Goal: Task Accomplishment & Management: Manage account settings

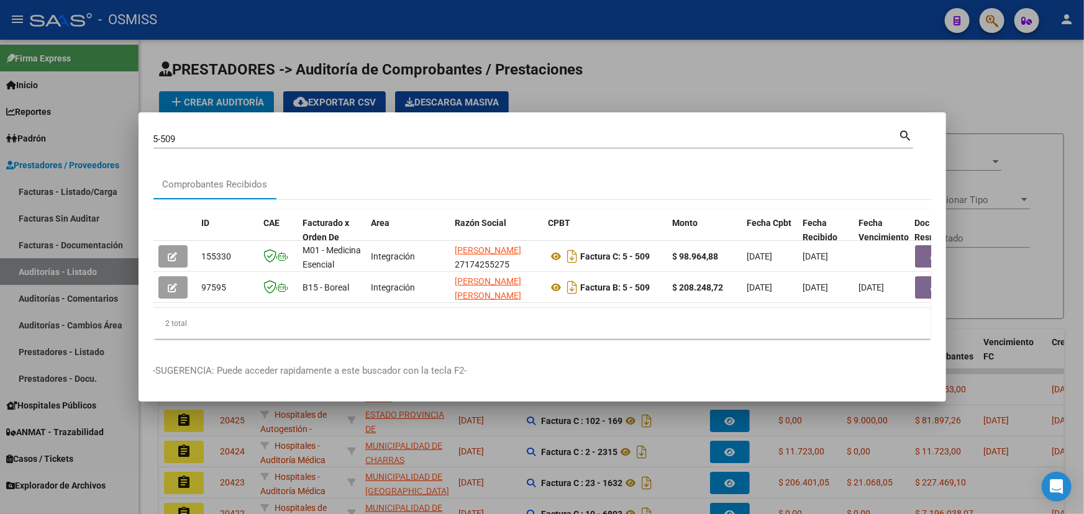
click at [697, 83] on div at bounding box center [542, 257] width 1084 height 514
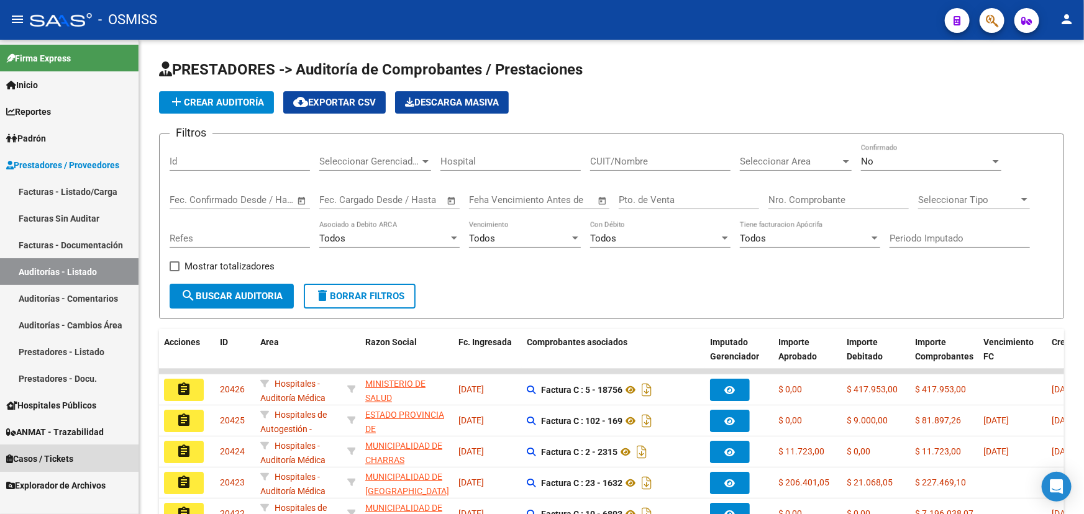
click at [35, 458] on span "Casos / Tickets" at bounding box center [39, 459] width 67 height 14
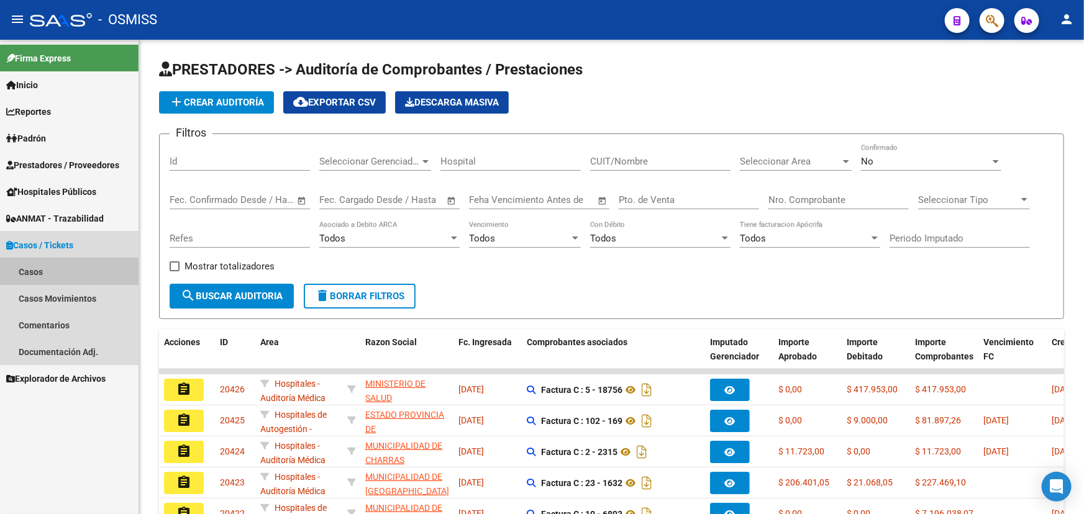
click at [28, 271] on link "Casos" at bounding box center [69, 271] width 138 height 27
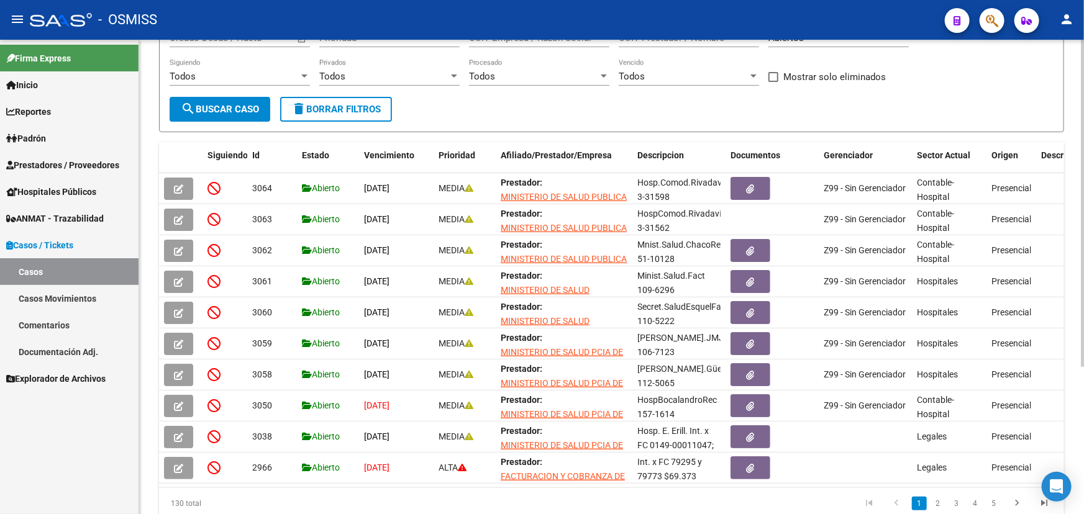
scroll to position [169, 0]
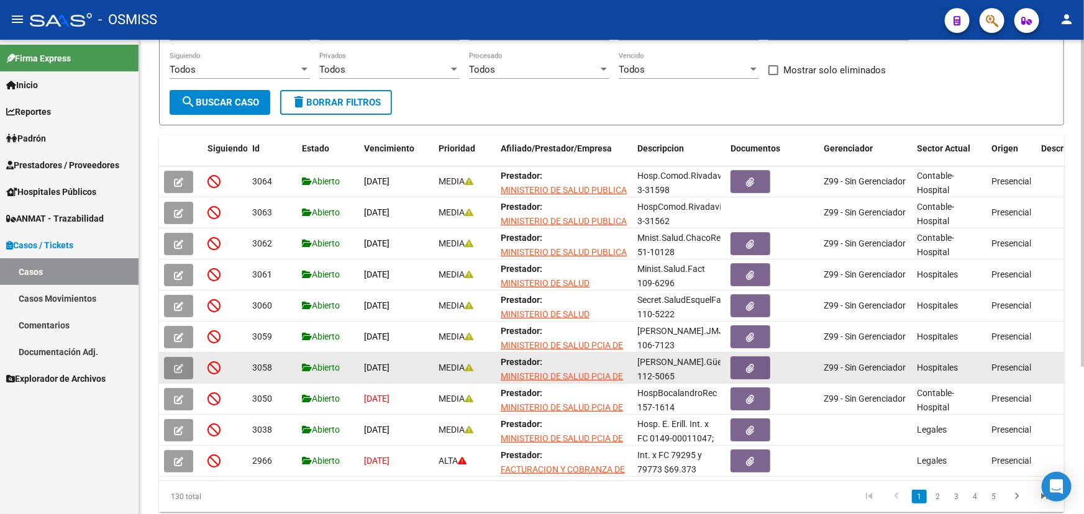
click at [174, 364] on icon "button" at bounding box center [178, 368] width 9 height 9
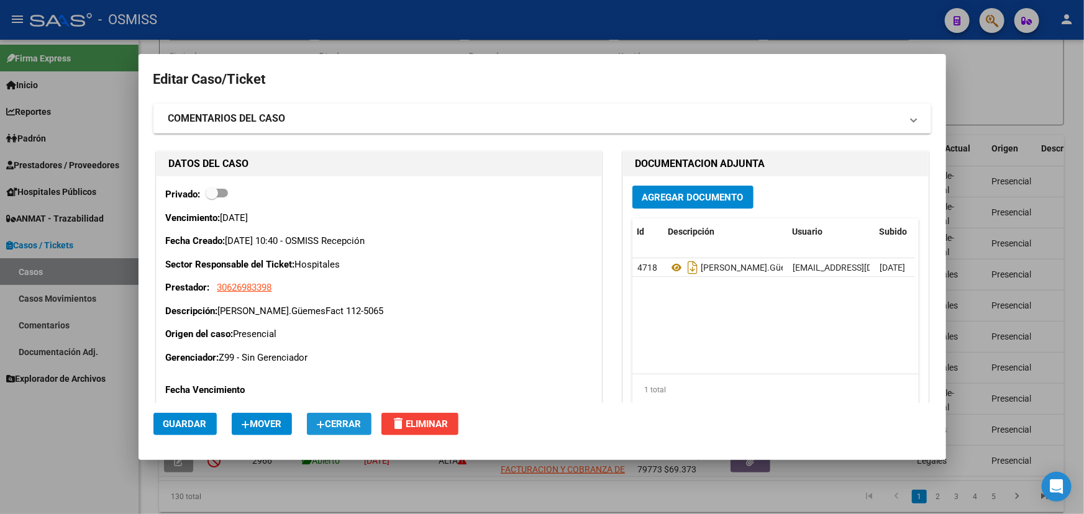
click at [349, 427] on span "Cerrar" at bounding box center [339, 424] width 45 height 11
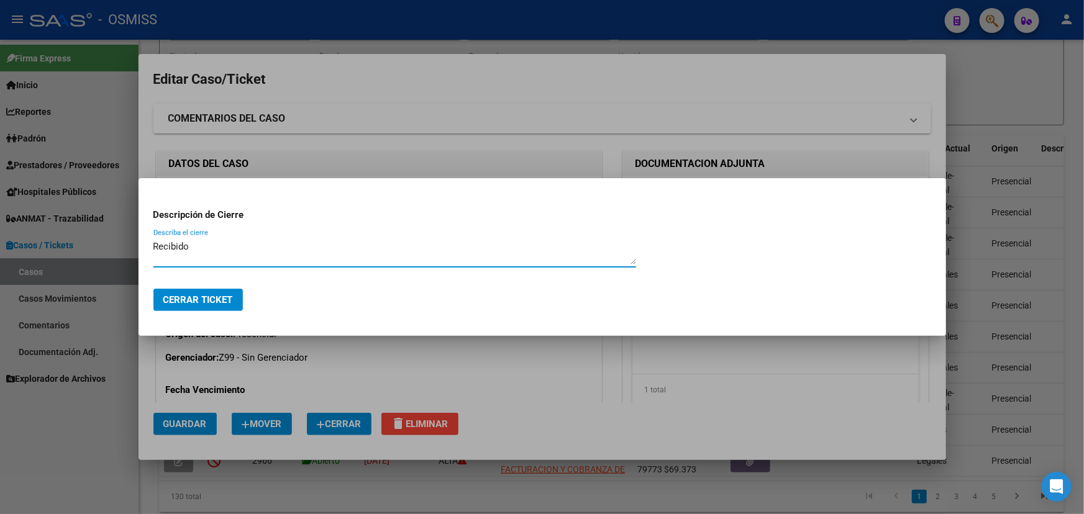
type textarea "Recibido"
click at [192, 300] on span "Cerrar Ticket" at bounding box center [198, 299] width 70 height 11
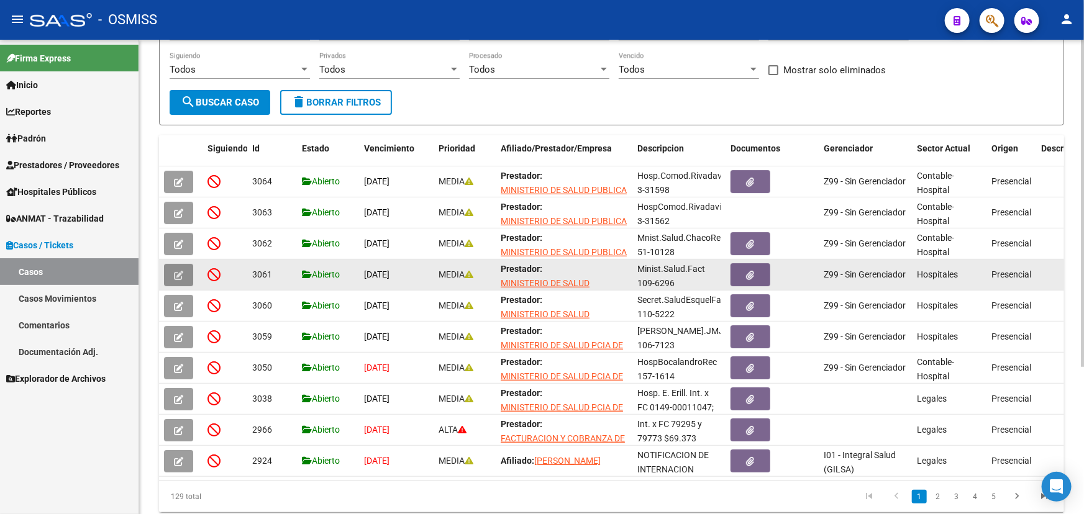
click at [173, 268] on button "button" at bounding box center [178, 275] width 29 height 22
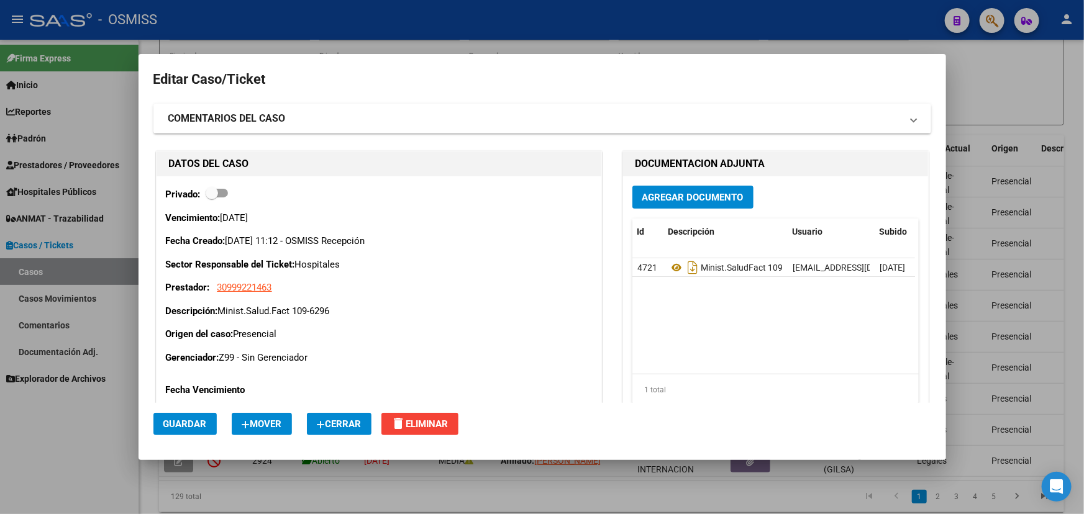
click at [344, 419] on span "Cerrar" at bounding box center [339, 424] width 45 height 11
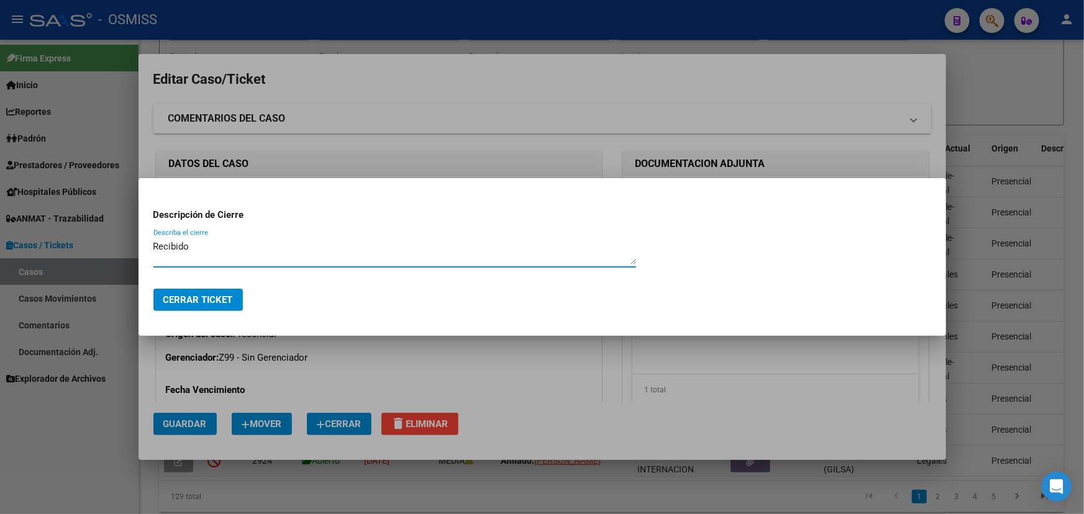
type textarea "Recibido"
click at [227, 302] on span "Cerrar Ticket" at bounding box center [198, 299] width 70 height 11
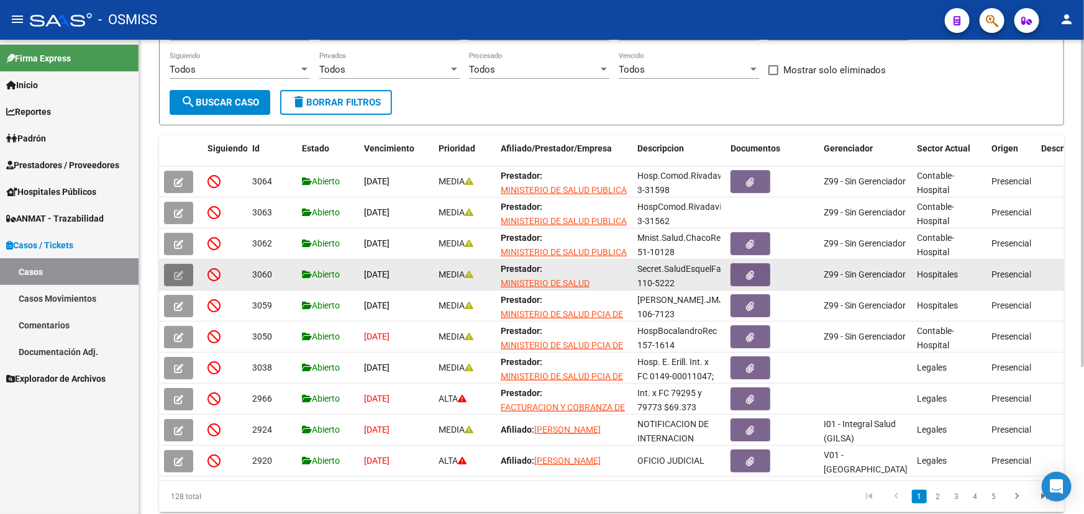
click at [174, 271] on icon "button" at bounding box center [178, 275] width 9 height 9
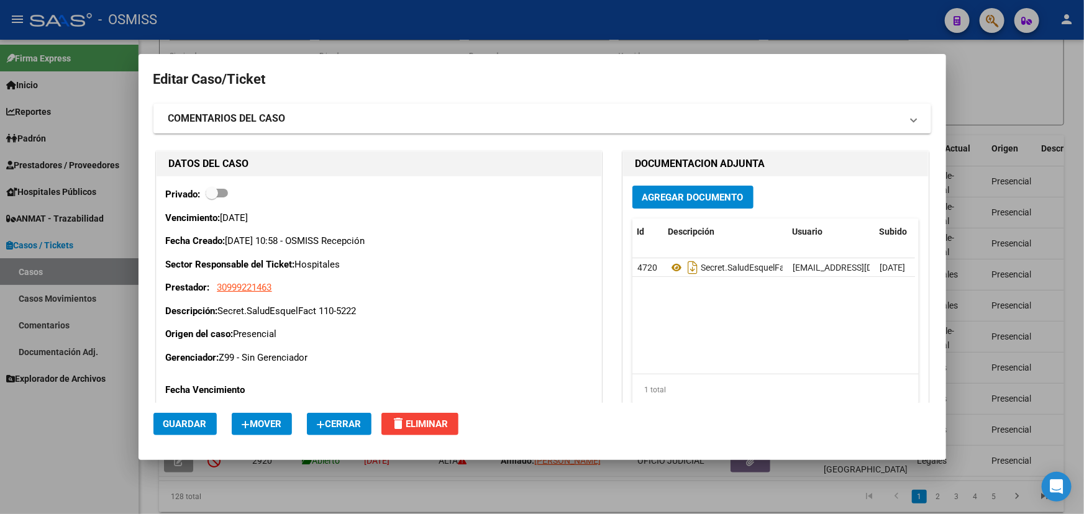
click at [335, 423] on span "Cerrar" at bounding box center [339, 424] width 45 height 11
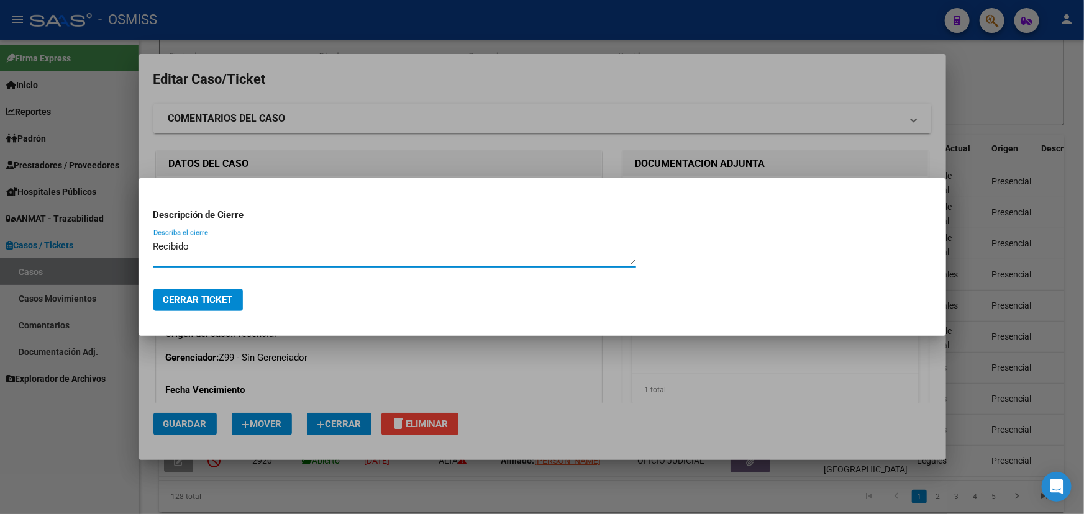
type textarea "Recibido"
click at [194, 306] on button "Cerrar Ticket" at bounding box center [197, 300] width 89 height 22
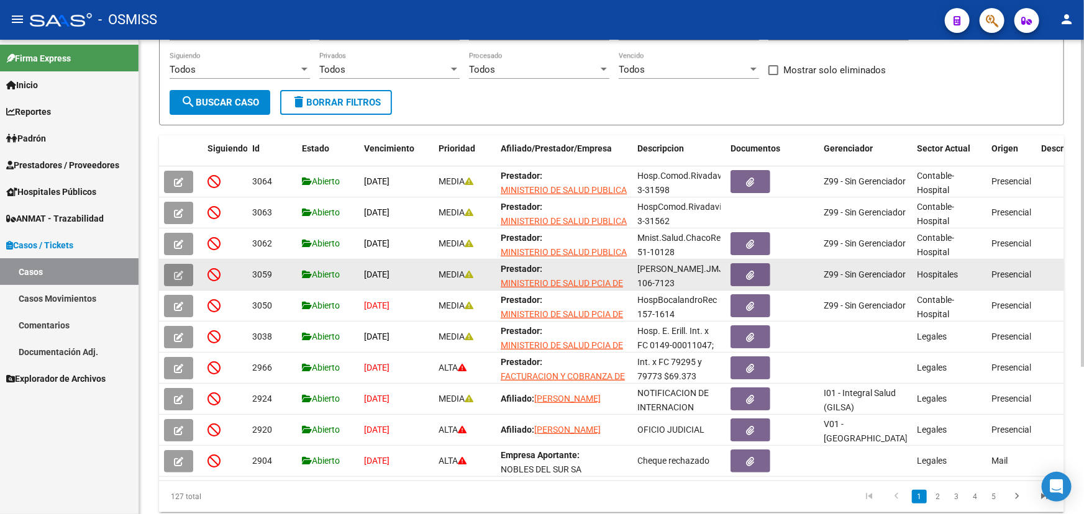
click at [180, 271] on icon "button" at bounding box center [178, 275] width 9 height 9
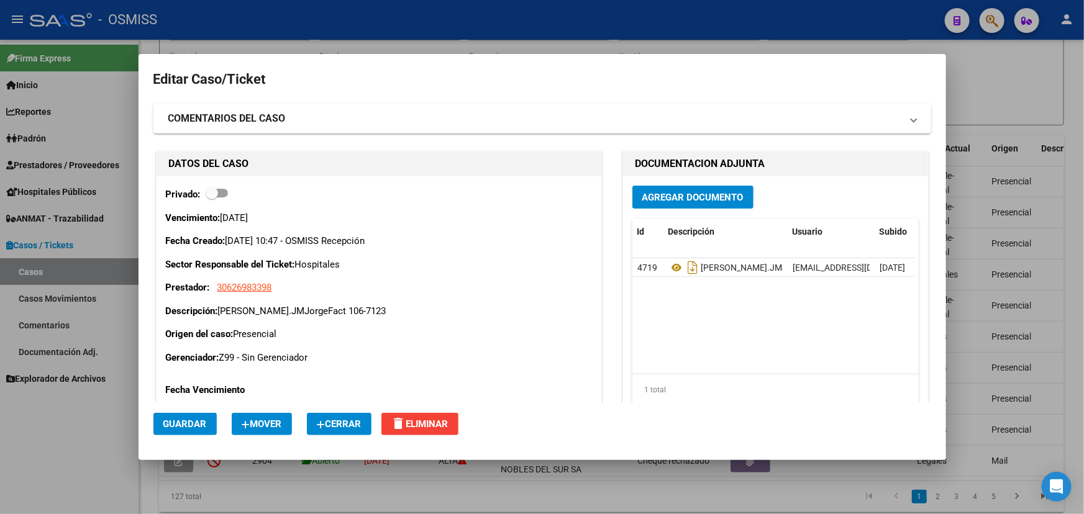
click at [340, 427] on span "Cerrar" at bounding box center [339, 424] width 45 height 11
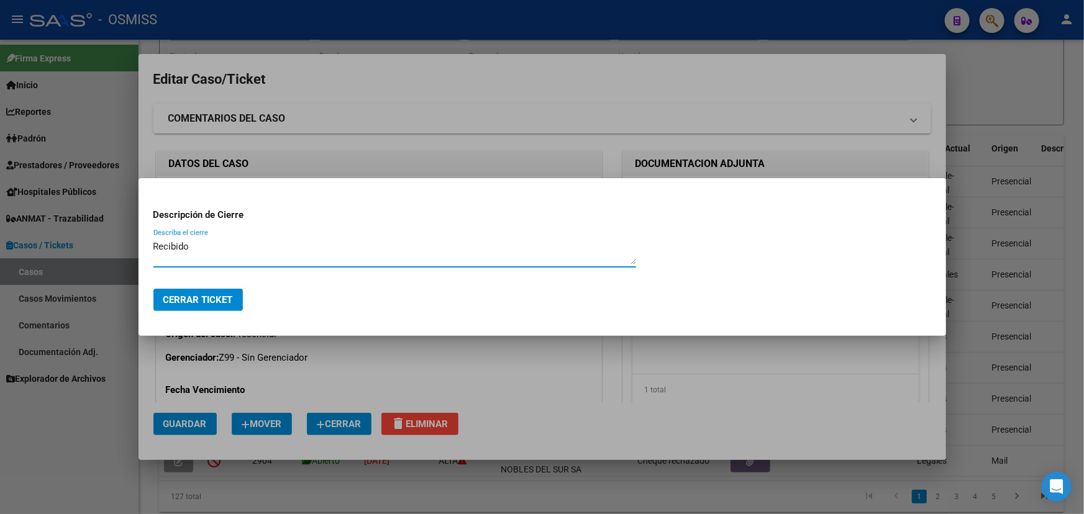
type textarea "Recibido"
click at [197, 296] on span "Cerrar Ticket" at bounding box center [198, 299] width 70 height 11
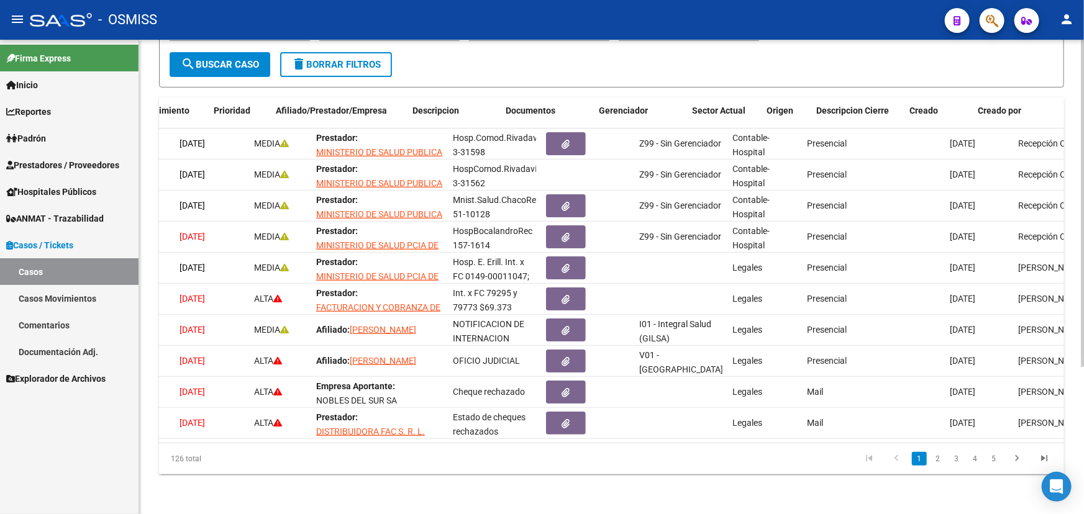
scroll to position [0, 226]
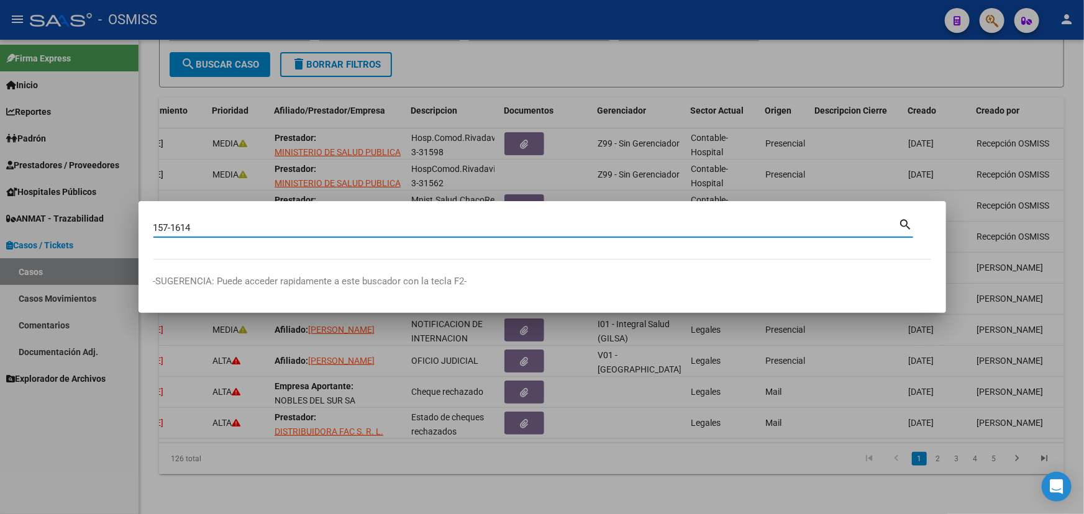
type input "157-1614"
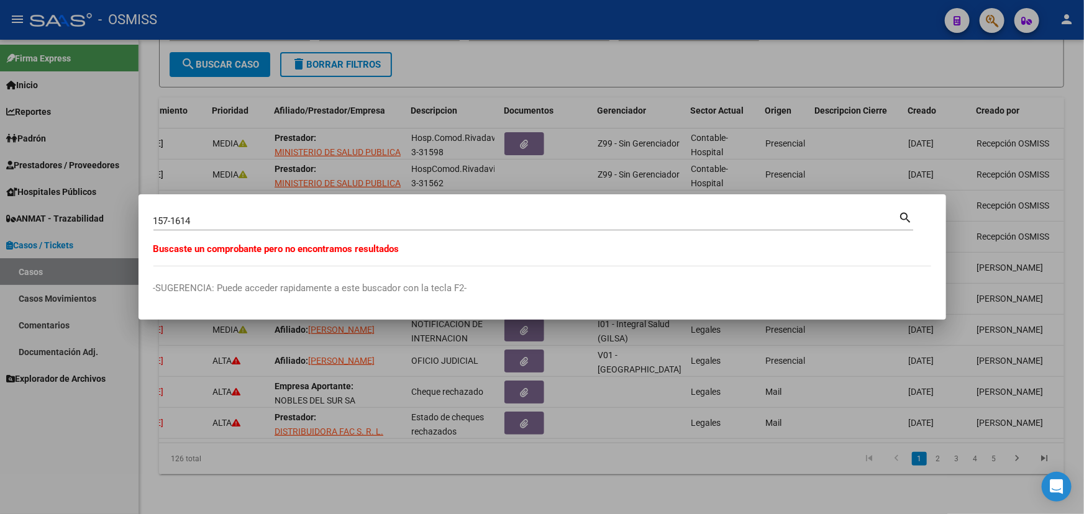
click at [438, 472] on div at bounding box center [542, 257] width 1084 height 514
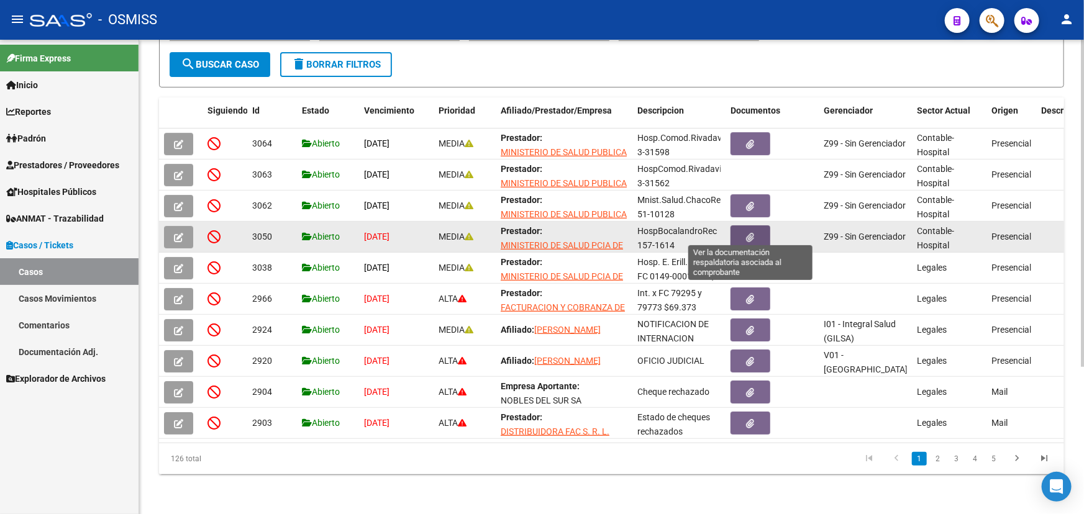
click at [730, 225] on button "button" at bounding box center [750, 236] width 40 height 23
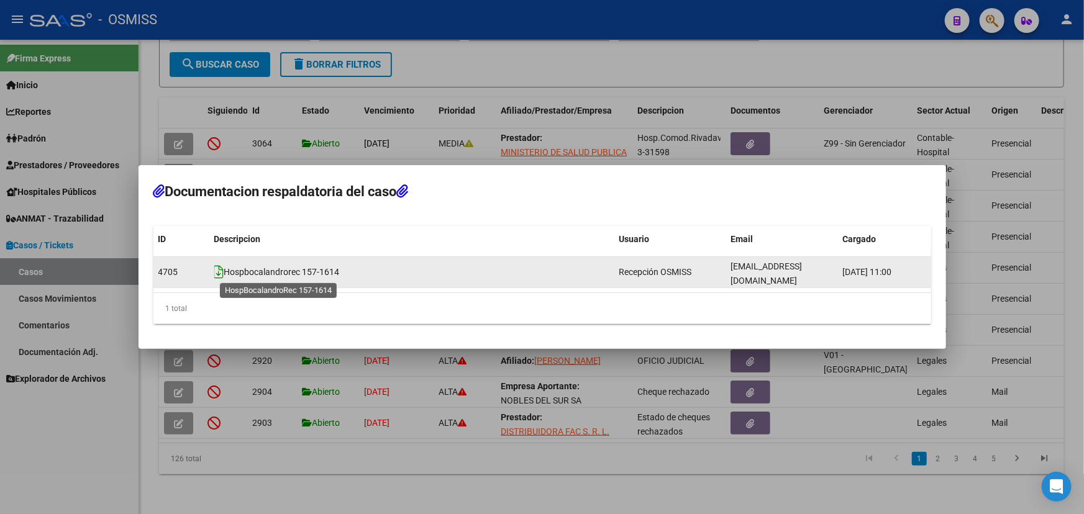
click at [219, 273] on icon at bounding box center [219, 272] width 10 height 14
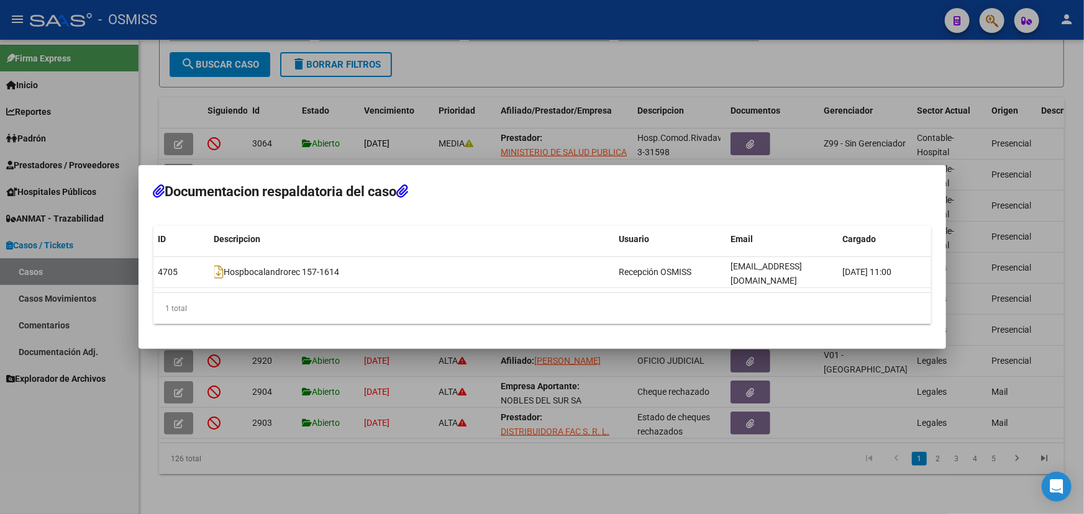
click at [869, 59] on div at bounding box center [542, 257] width 1084 height 514
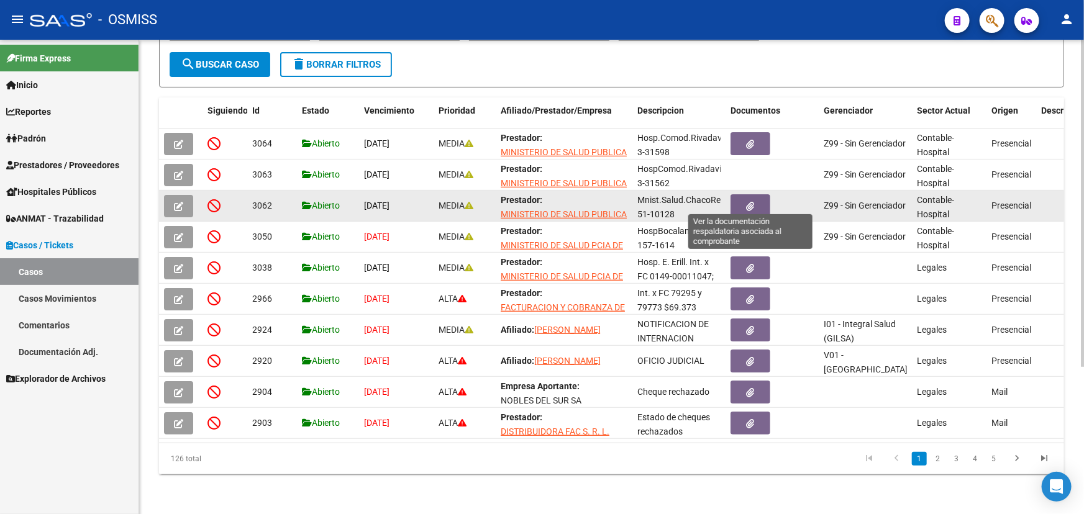
click at [748, 202] on icon "button" at bounding box center [750, 206] width 8 height 9
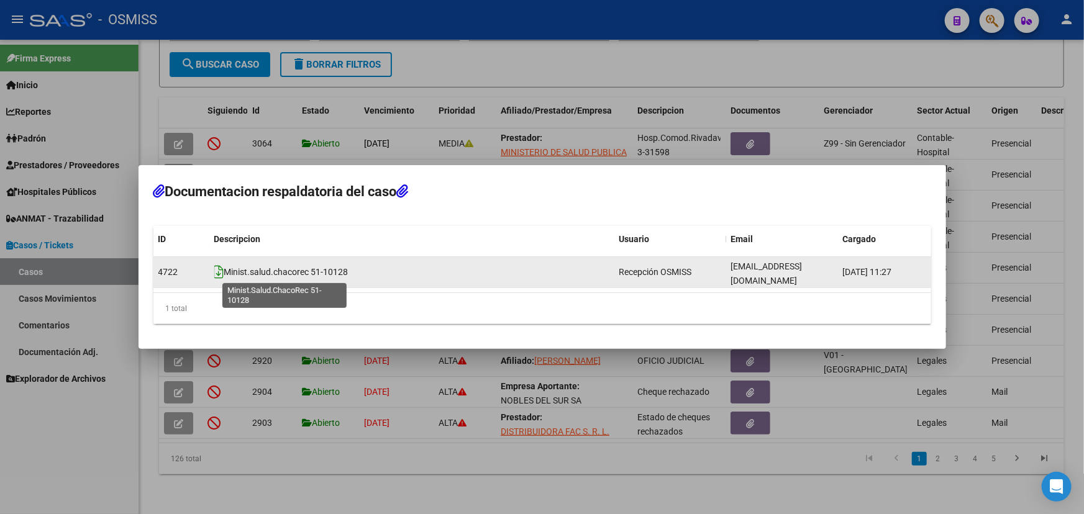
click at [217, 270] on icon at bounding box center [219, 272] width 10 height 14
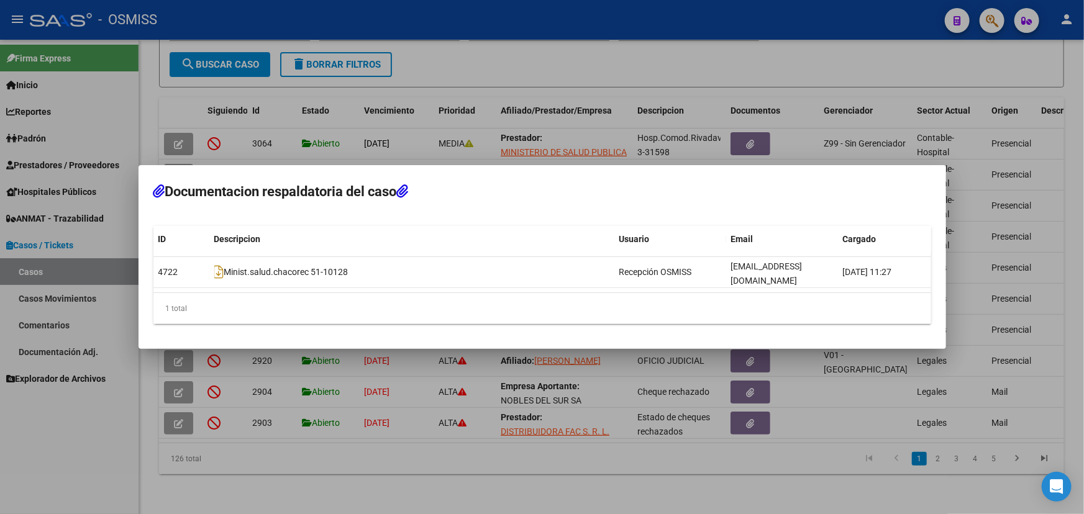
click at [890, 60] on div at bounding box center [542, 257] width 1084 height 514
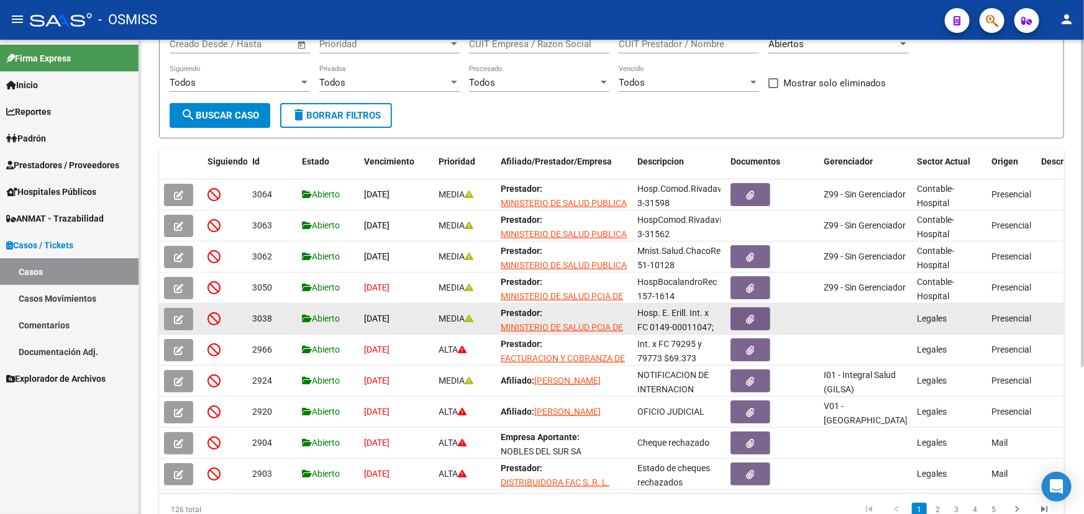
scroll to position [213, 0]
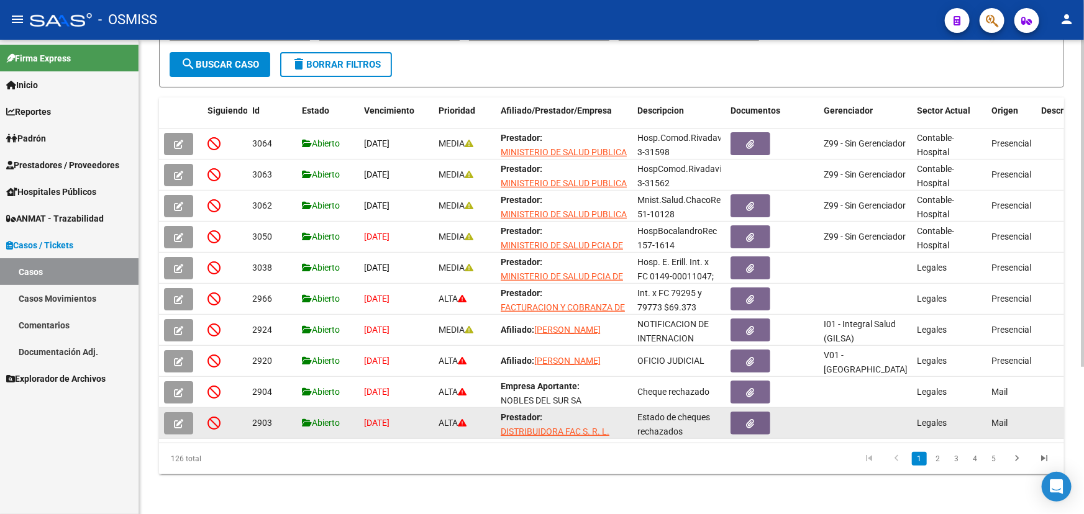
drag, startPoint x: 869, startPoint y: 432, endPoint x: 908, endPoint y: 428, distance: 38.7
click at [908, 430] on datatable-selection "3064 Abierto [DATE] MEDIA Prestador: MINISTERIO DE SALUD PUBLICA DE LA [GEOGRAP…" at bounding box center [611, 435] width 905 height 11
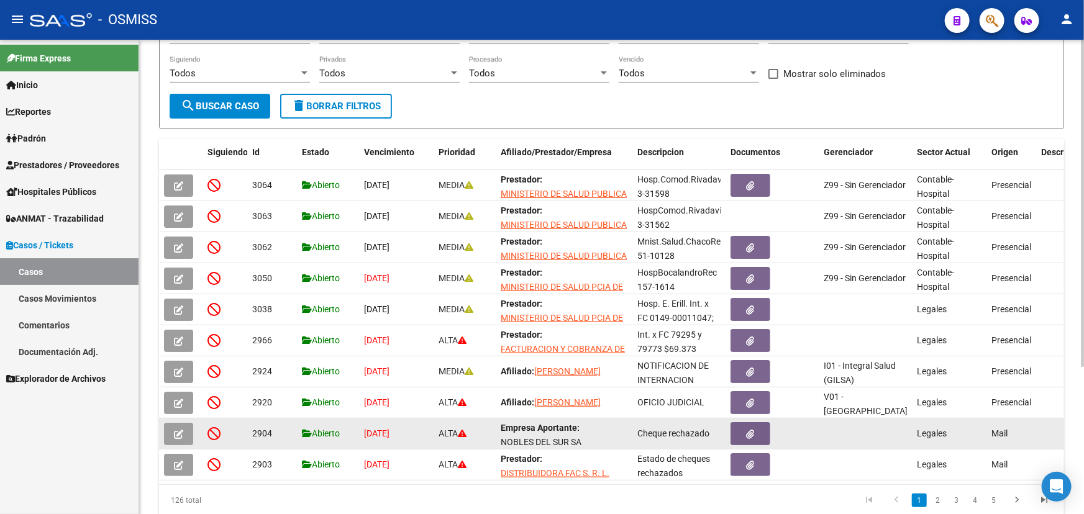
scroll to position [100, 0]
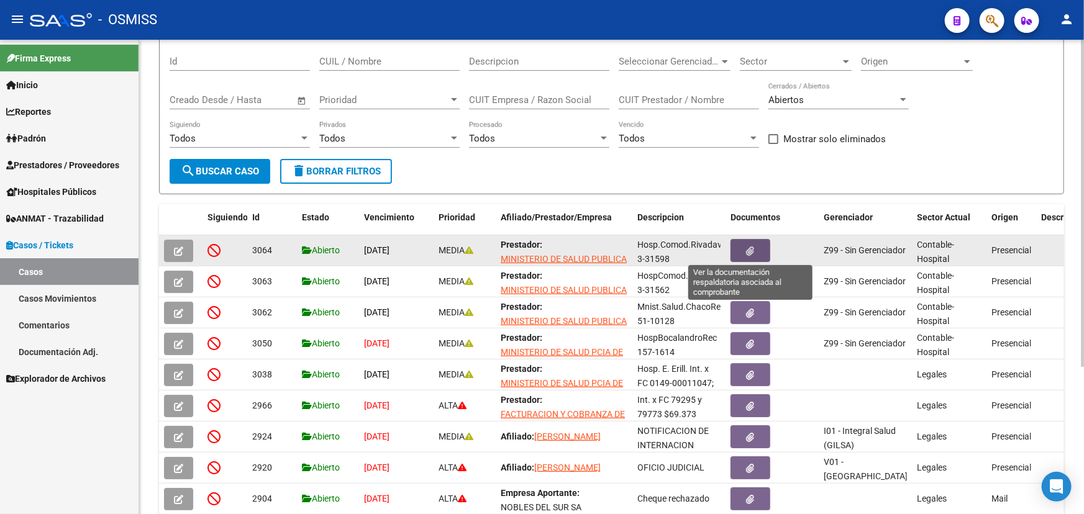
click at [737, 244] on button "button" at bounding box center [750, 250] width 40 height 23
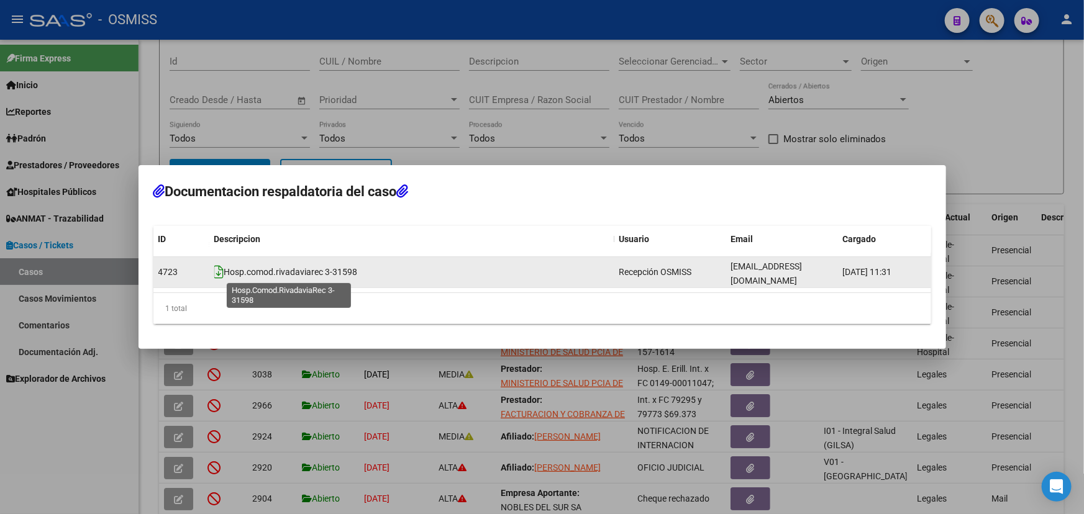
click at [220, 272] on icon at bounding box center [219, 272] width 10 height 14
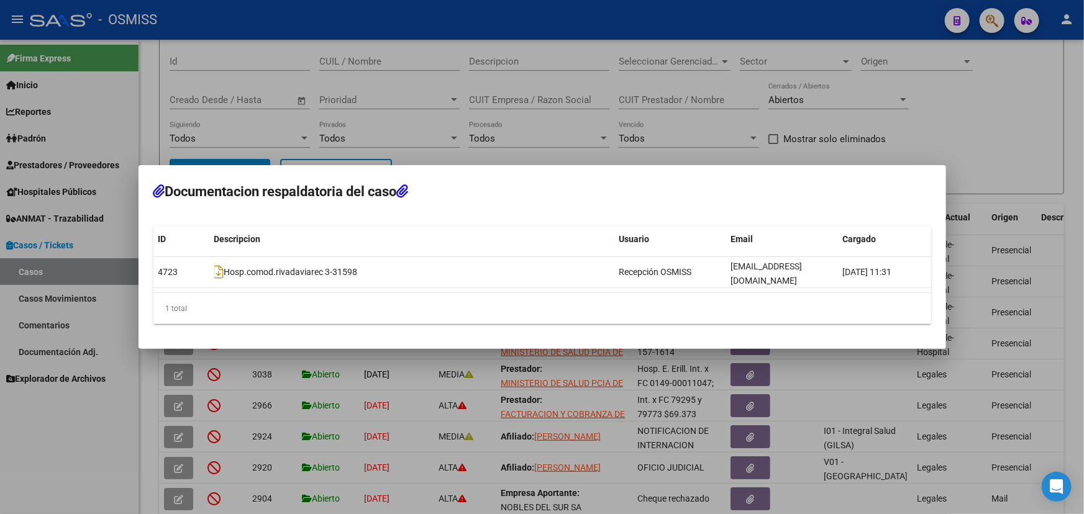
click at [994, 147] on div at bounding box center [542, 257] width 1084 height 514
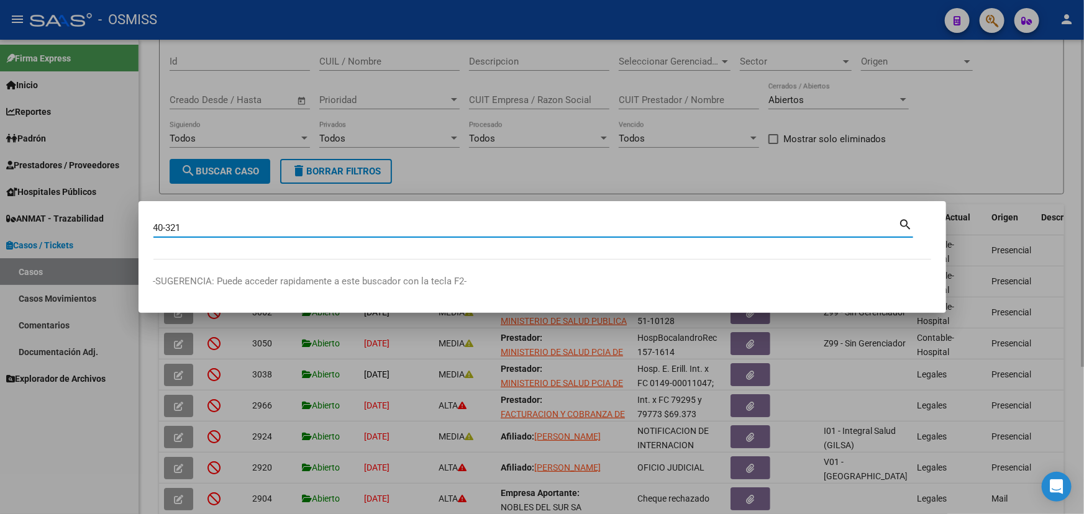
type input "40-321"
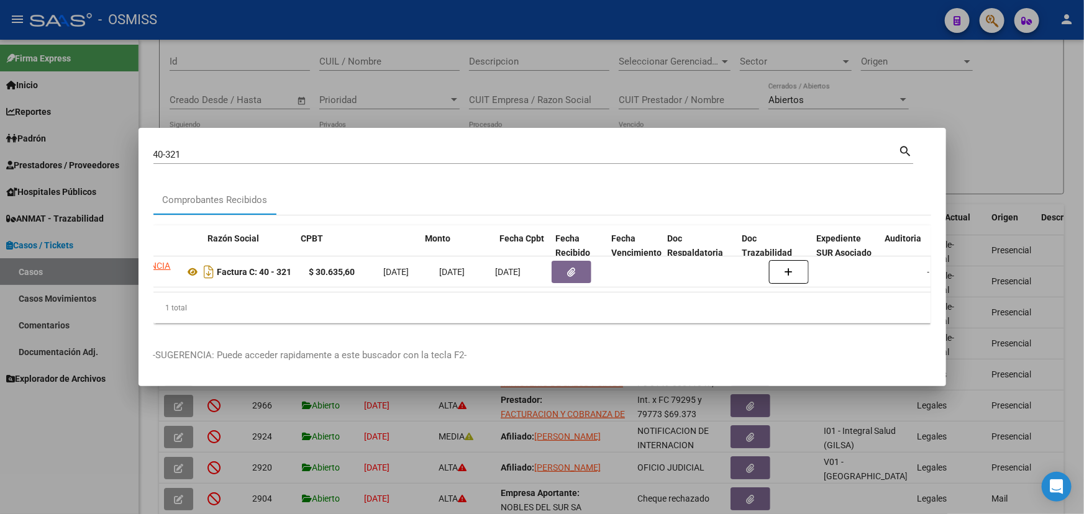
scroll to position [0, 428]
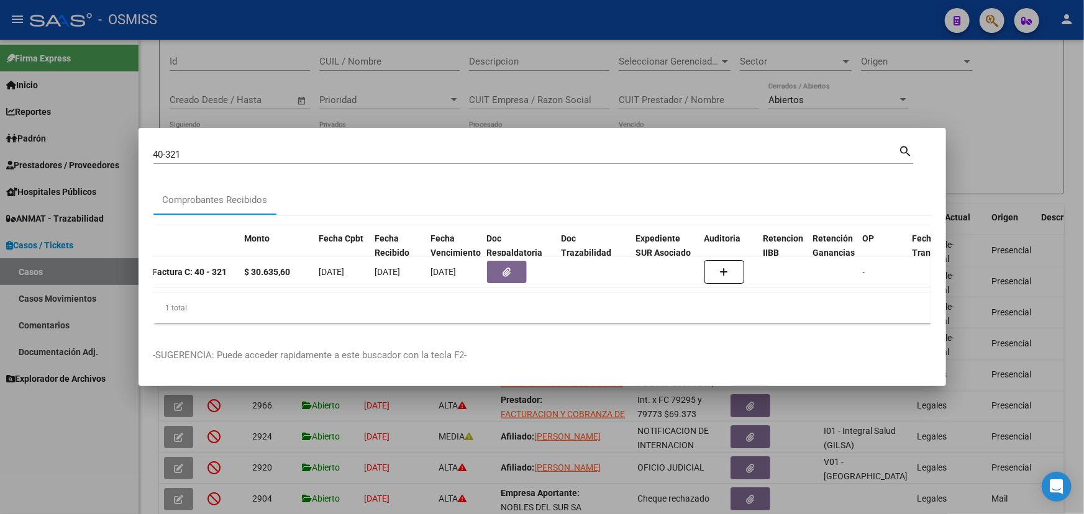
click at [1018, 161] on div at bounding box center [542, 257] width 1084 height 514
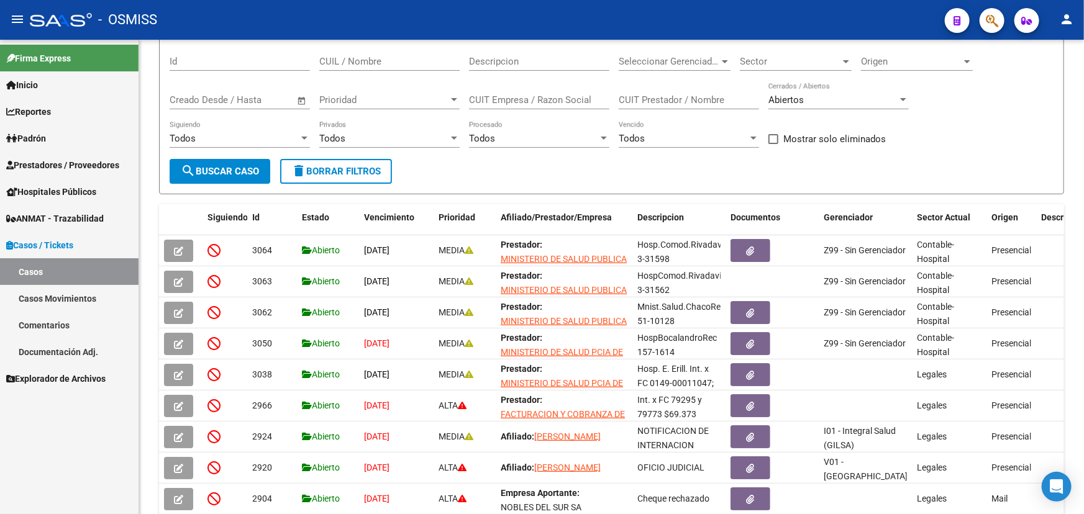
click at [46, 164] on span "Prestadores / Proveedores" at bounding box center [62, 165] width 113 height 14
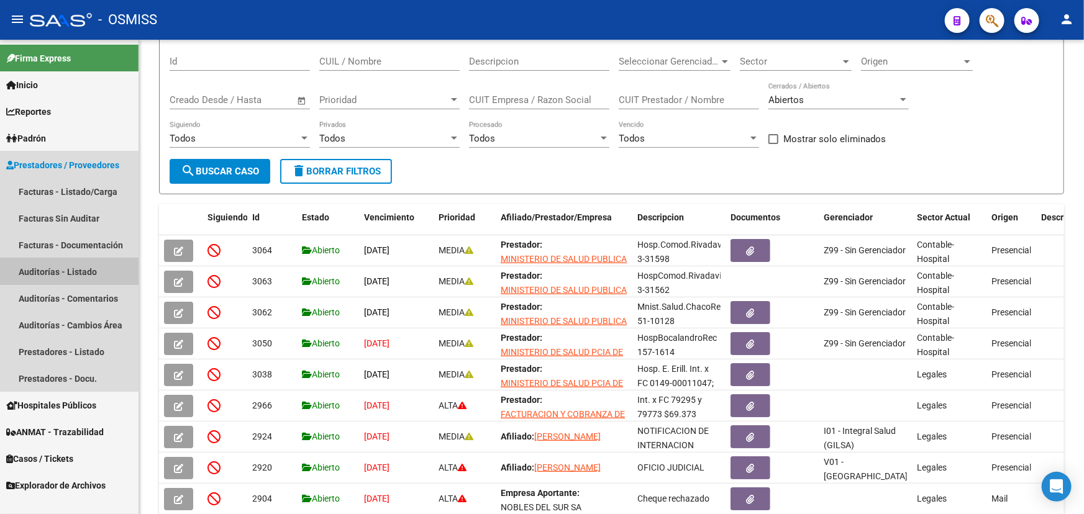
click at [38, 269] on link "Auditorías - Listado" at bounding box center [69, 271] width 138 height 27
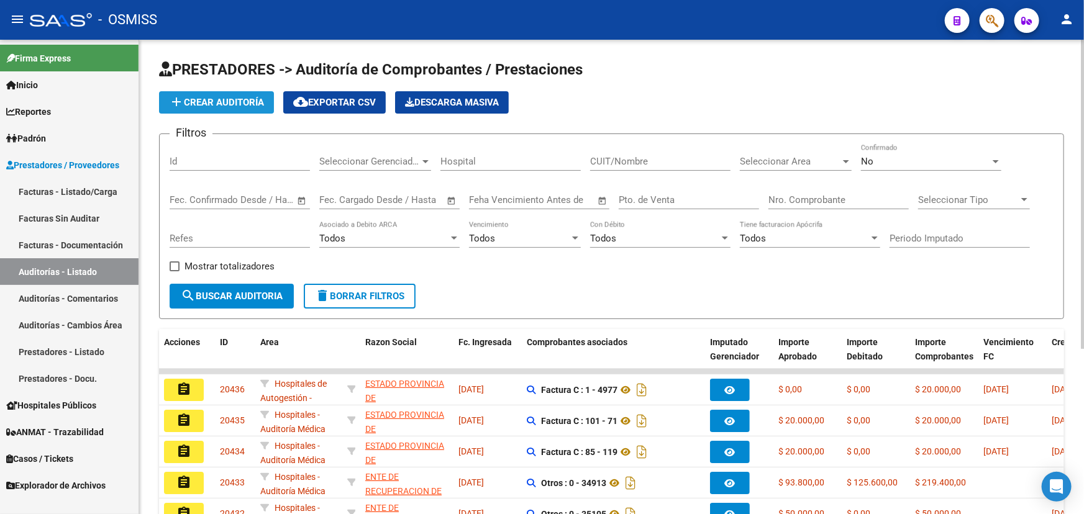
click at [204, 100] on span "add Crear Auditoría" at bounding box center [216, 102] width 95 height 11
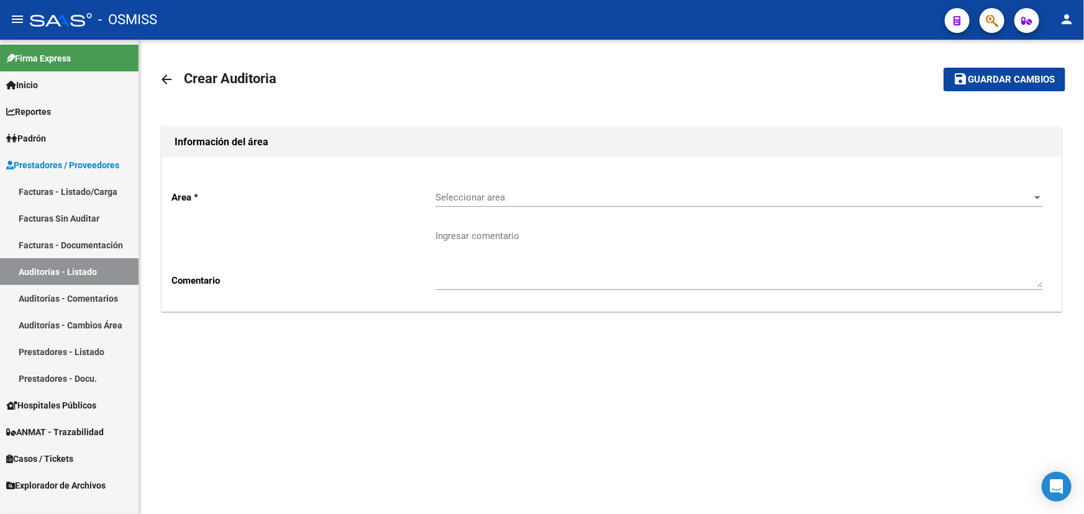
click at [536, 194] on span "Seleccionar area" at bounding box center [733, 197] width 596 height 11
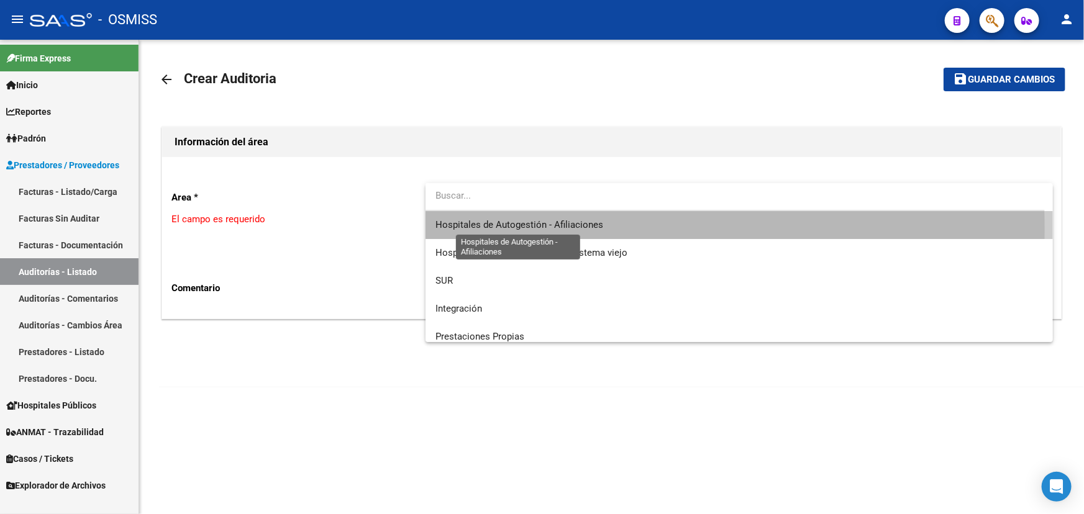
click at [511, 230] on span "Hospitales de Autogestión - Afiliaciones" at bounding box center [519, 224] width 168 height 11
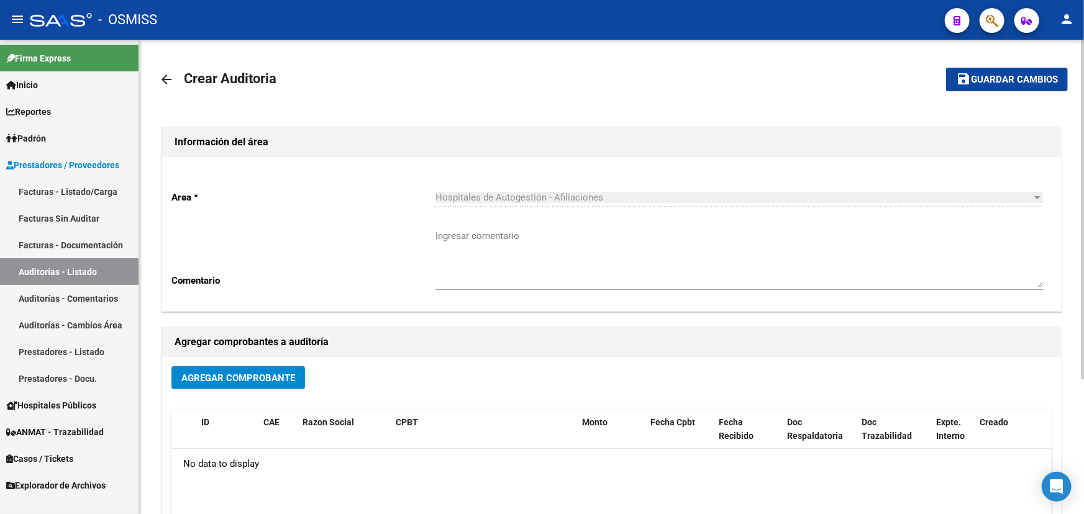
click at [396, 88] on mat-toolbar-row "arrow_back Crear Auditoria" at bounding box center [511, 80] width 705 height 40
click at [163, 82] on mat-icon "arrow_back" at bounding box center [166, 79] width 15 height 15
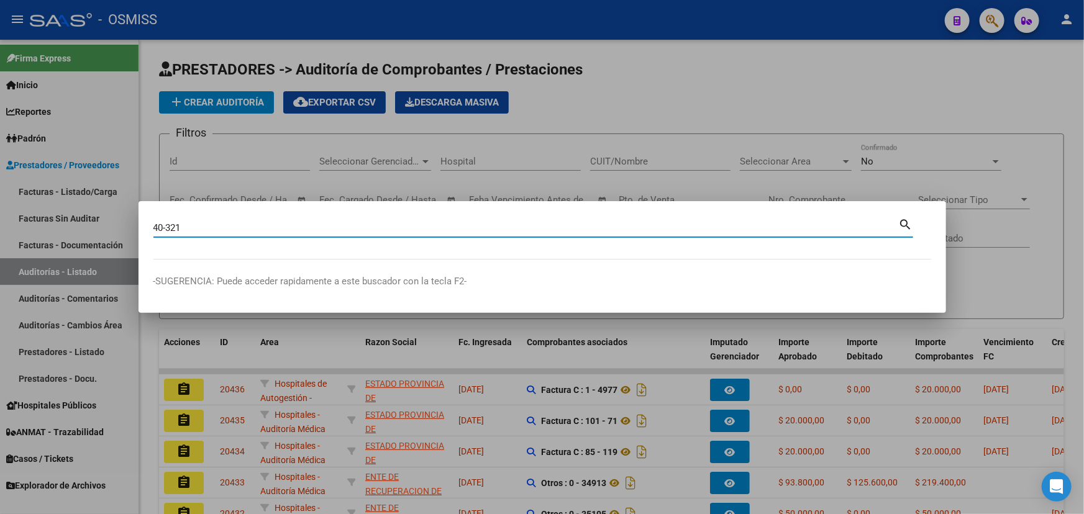
type input "40-321"
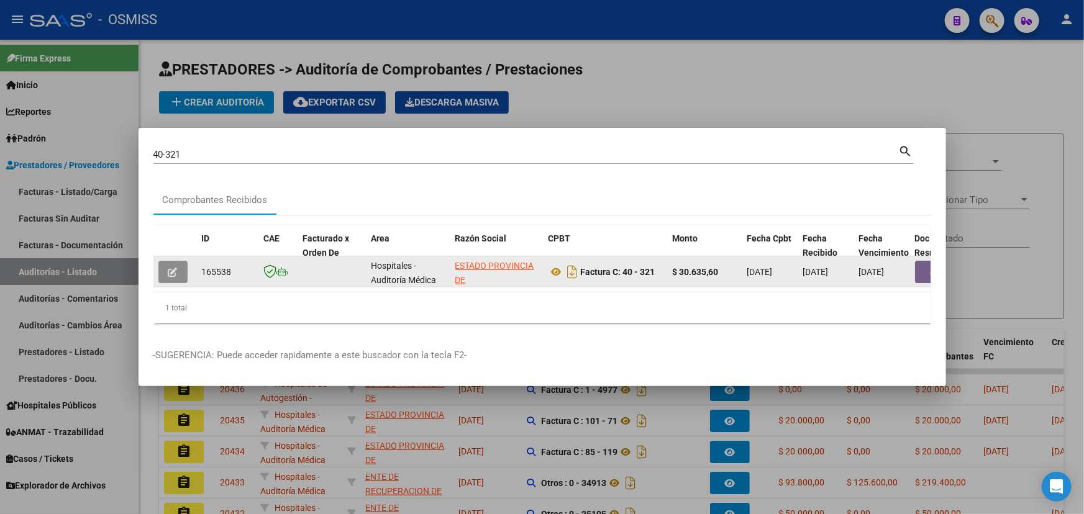
click at [170, 270] on icon "button" at bounding box center [172, 272] width 9 height 9
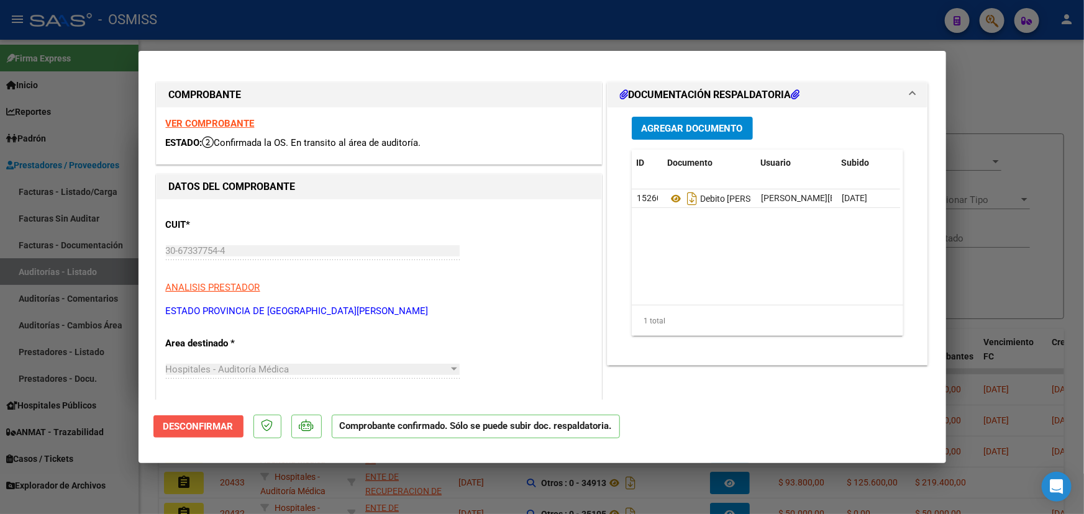
click at [214, 419] on button "Desconfirmar" at bounding box center [198, 426] width 90 height 22
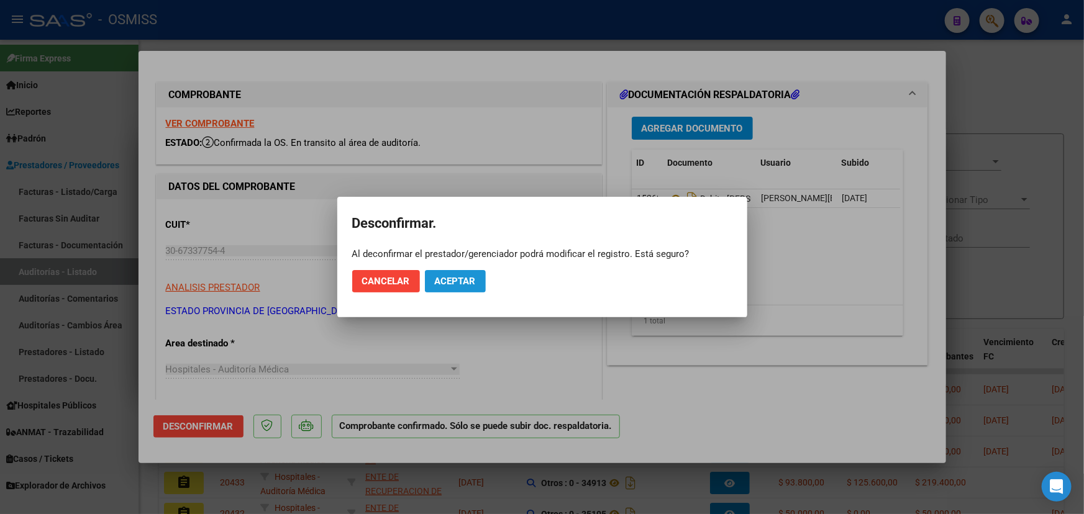
click at [466, 286] on button "Aceptar" at bounding box center [455, 281] width 61 height 22
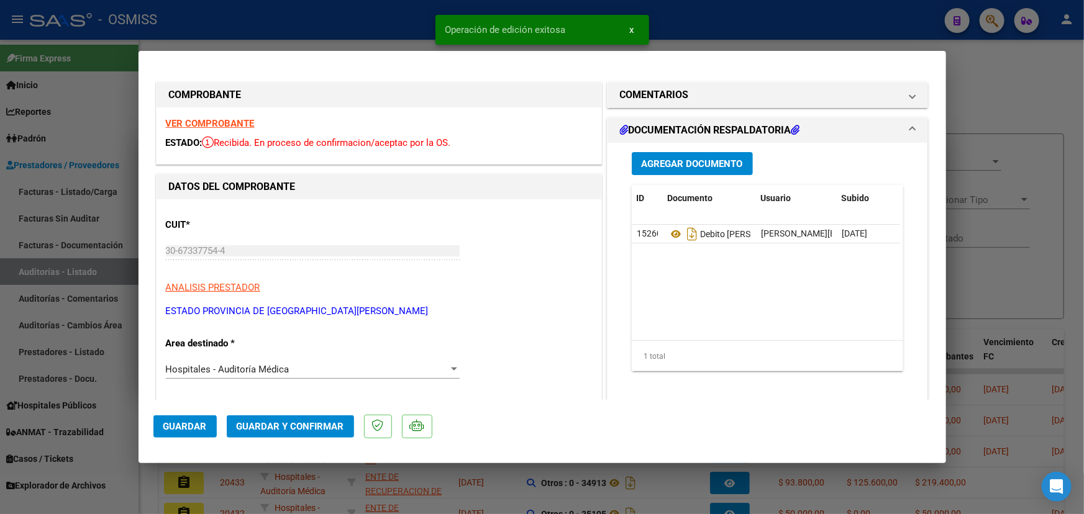
click at [451, 369] on div at bounding box center [454, 369] width 6 height 3
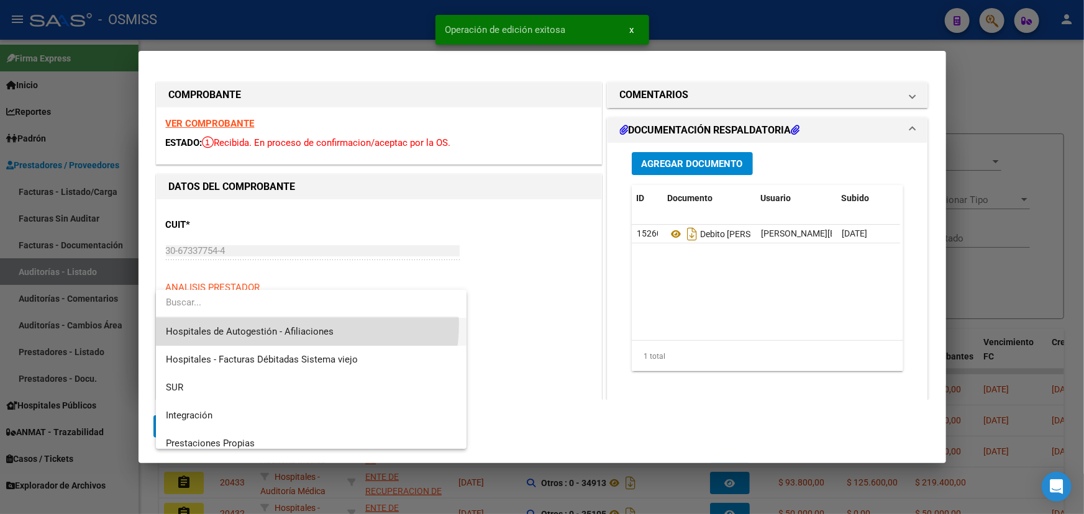
click at [262, 323] on span "Hospitales de Autogestión - Afiliaciones" at bounding box center [311, 332] width 291 height 28
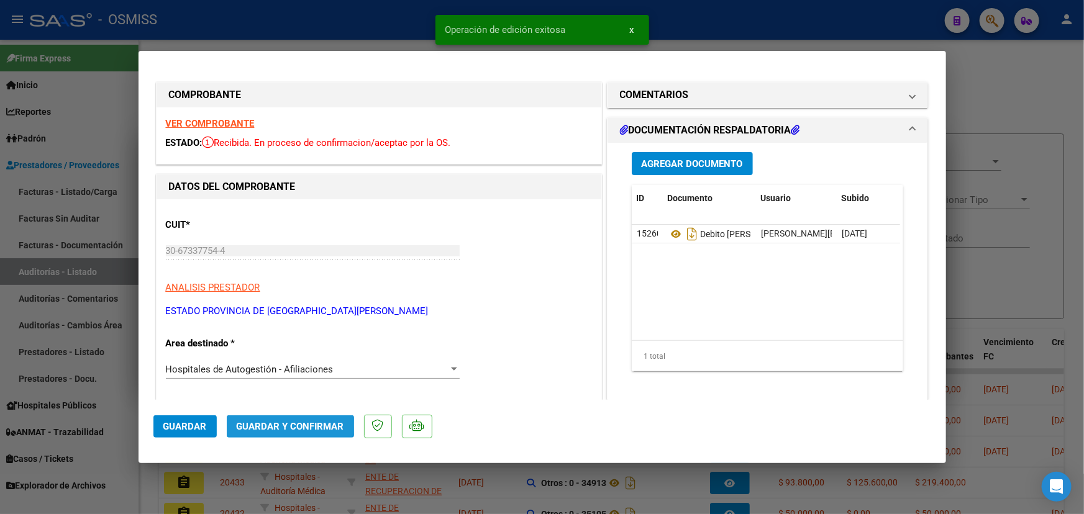
click at [271, 426] on span "Guardar y Confirmar" at bounding box center [290, 426] width 107 height 11
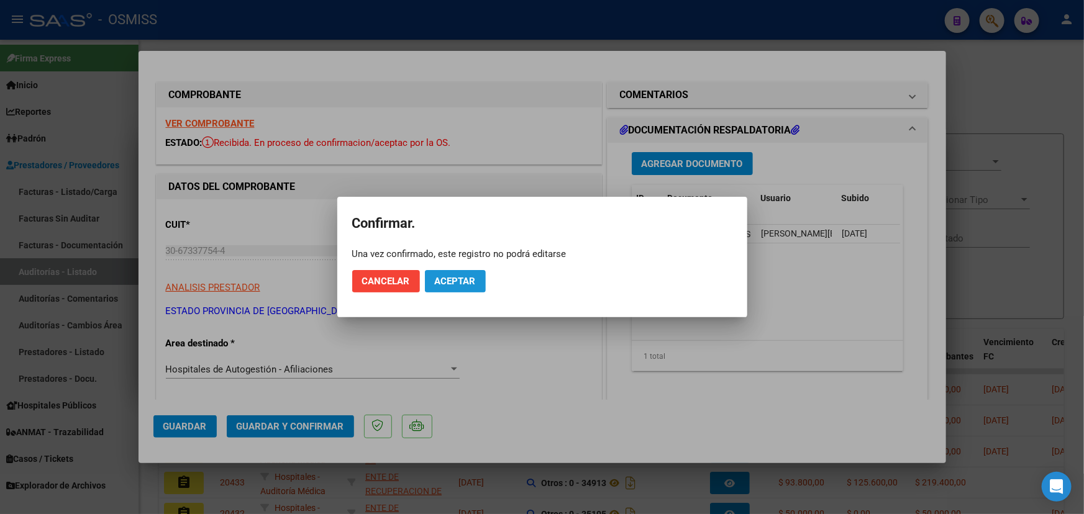
click at [481, 284] on button "Aceptar" at bounding box center [455, 281] width 61 height 22
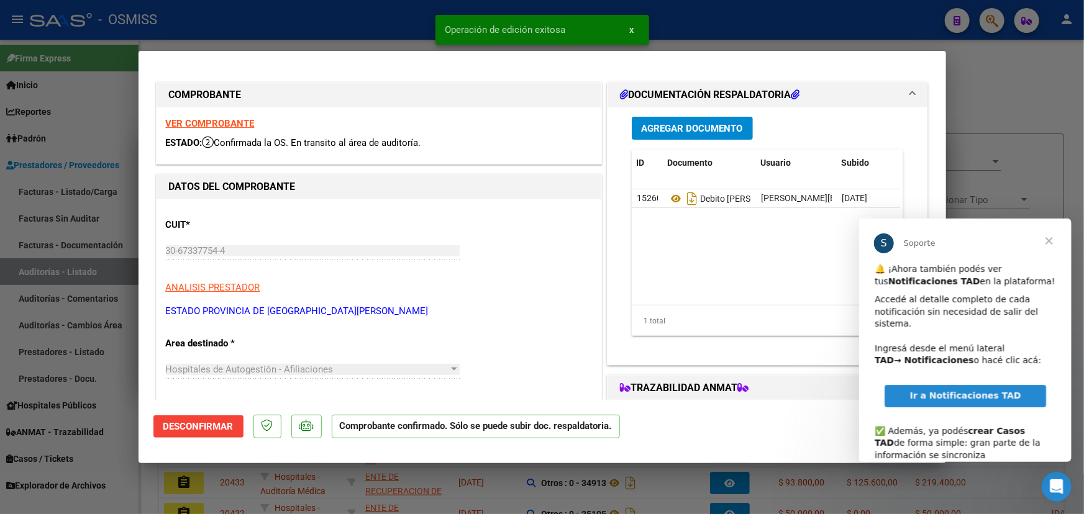
click at [1054, 243] on span "Cerrar" at bounding box center [1048, 240] width 45 height 45
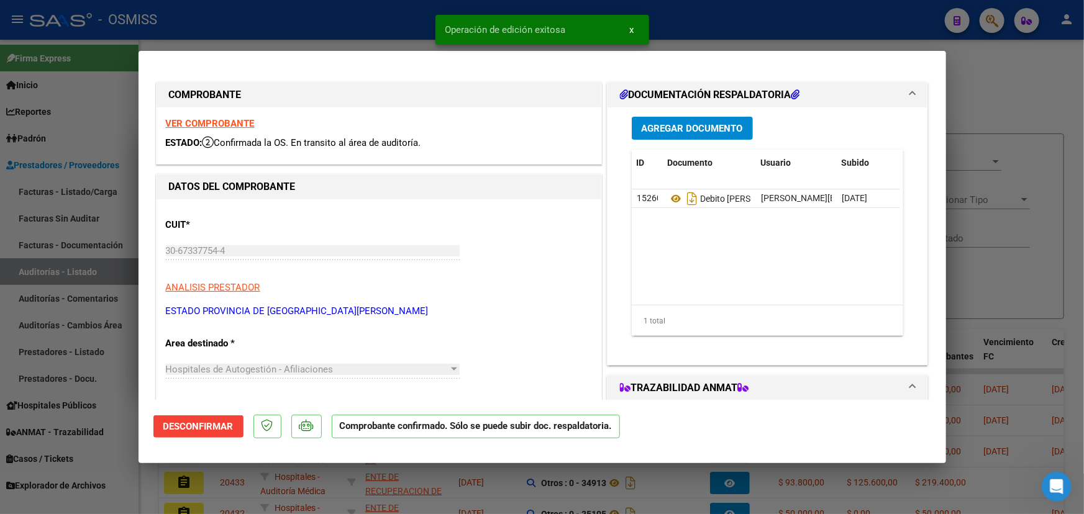
click at [1055, 76] on div at bounding box center [542, 257] width 1084 height 514
type input "$ 0,00"
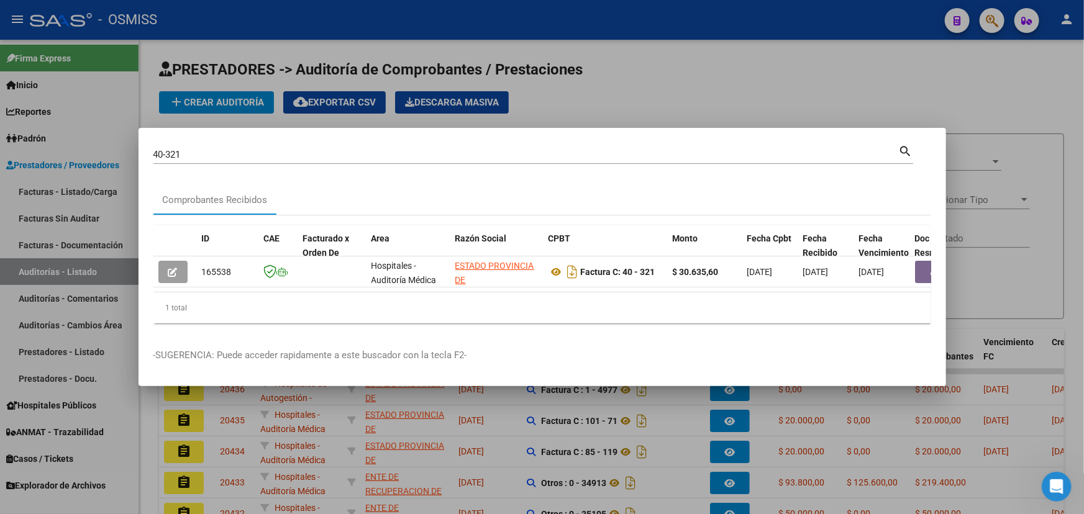
click at [750, 76] on div at bounding box center [542, 257] width 1084 height 514
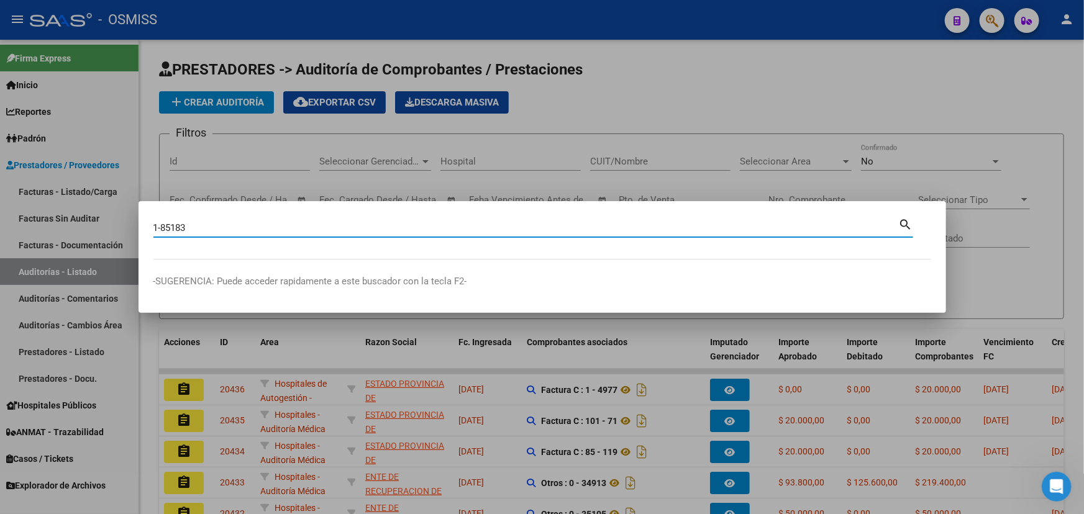
type input "1-85183"
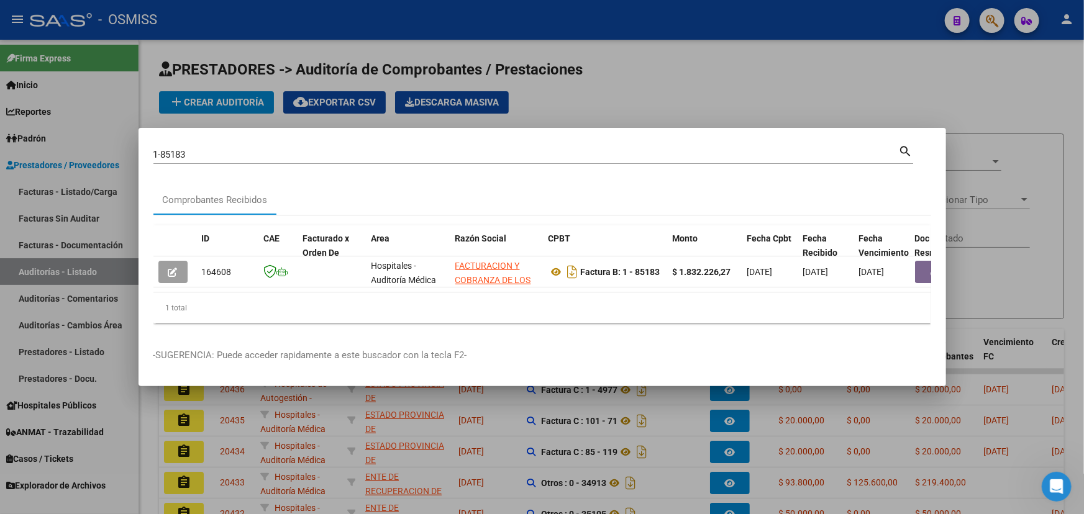
scroll to position [0, 448]
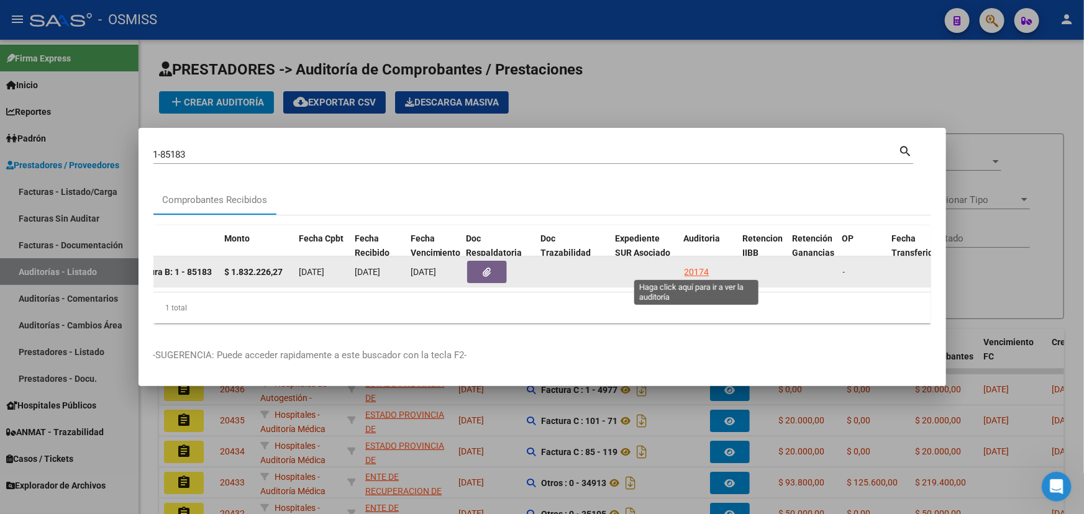
click at [696, 269] on div "20174" at bounding box center [696, 272] width 25 height 14
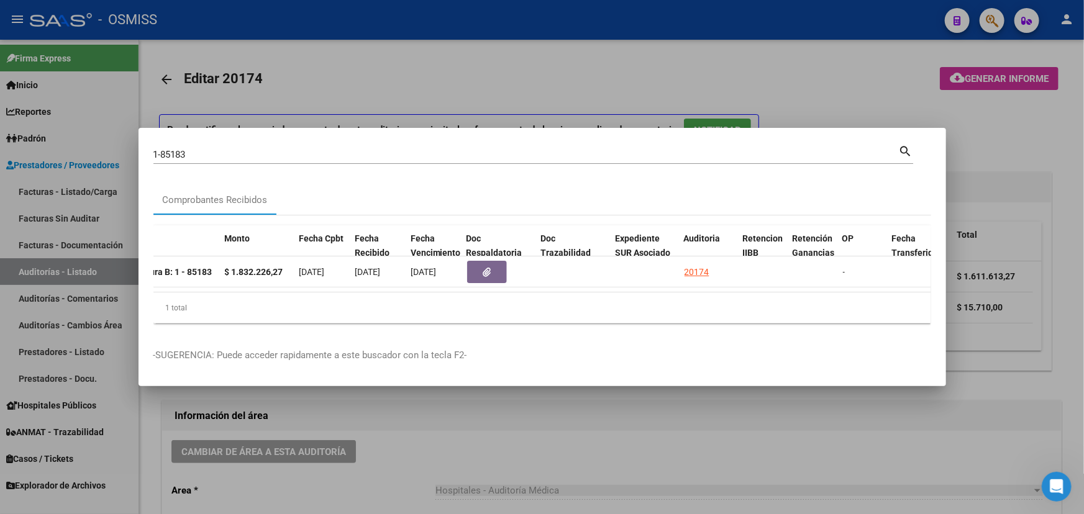
click at [558, 466] on div at bounding box center [542, 257] width 1084 height 514
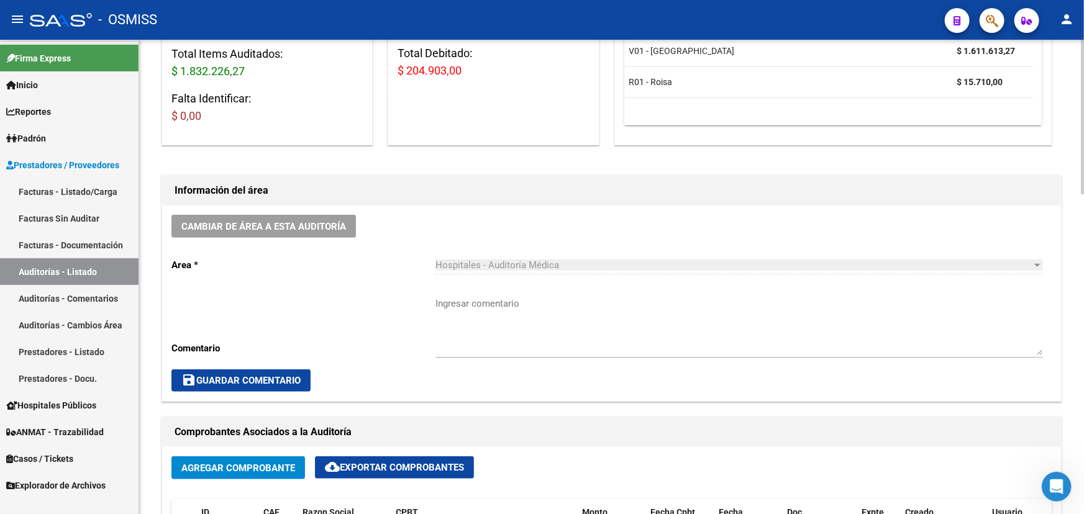
scroll to position [395, 0]
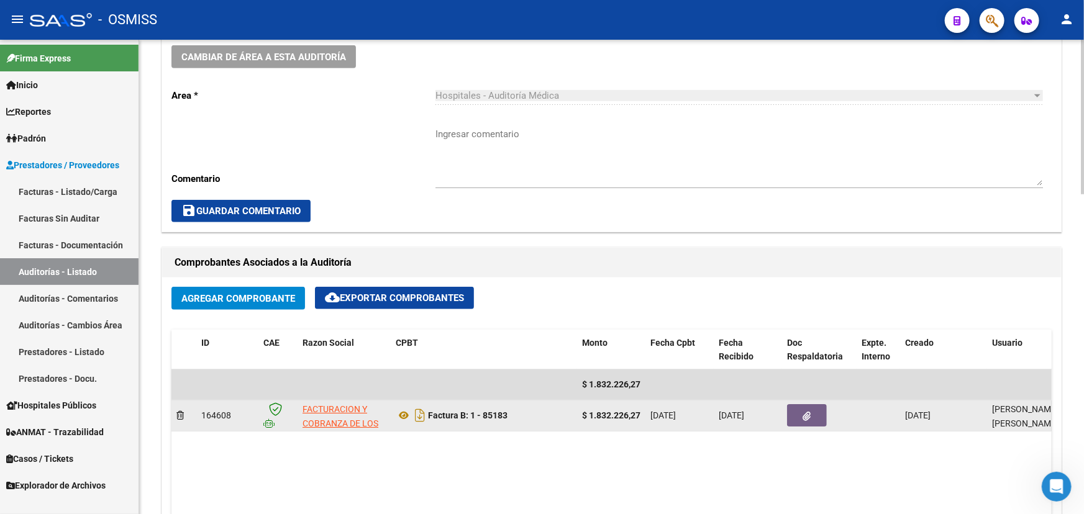
click at [813, 417] on button "button" at bounding box center [807, 415] width 40 height 22
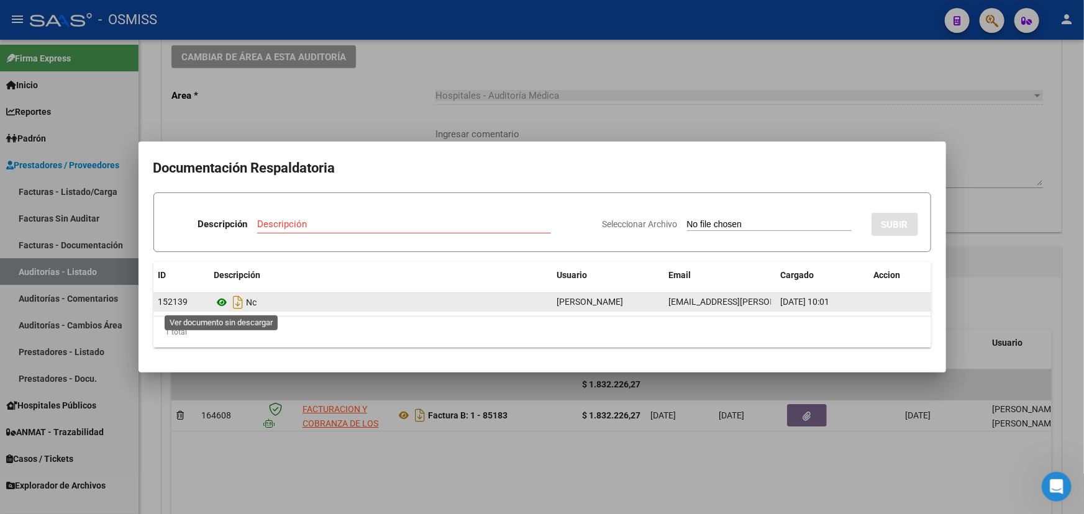
click at [217, 305] on icon at bounding box center [222, 302] width 16 height 15
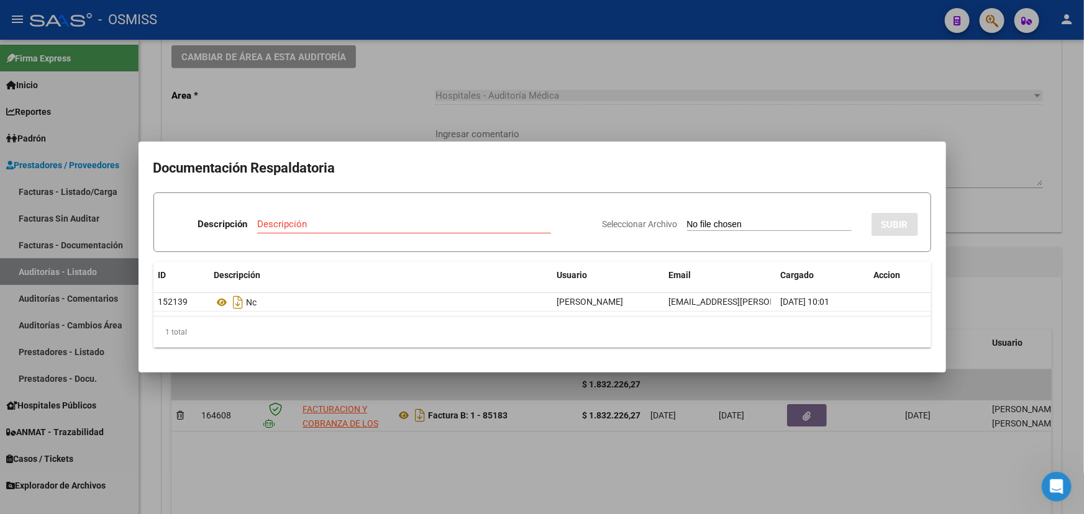
click at [522, 464] on div at bounding box center [542, 257] width 1084 height 514
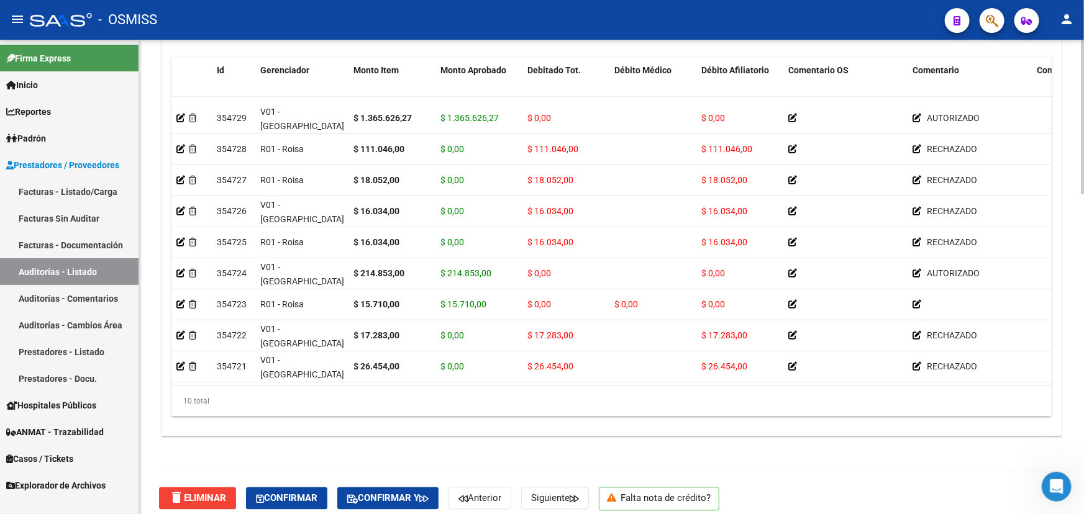
scroll to position [980, 0]
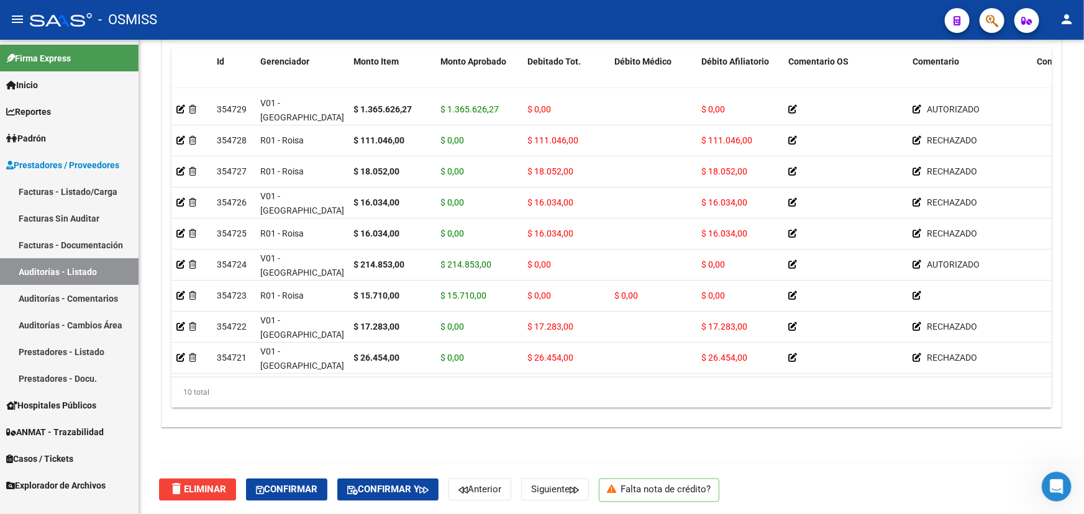
click at [52, 196] on link "Facturas - Listado/Carga" at bounding box center [69, 191] width 138 height 27
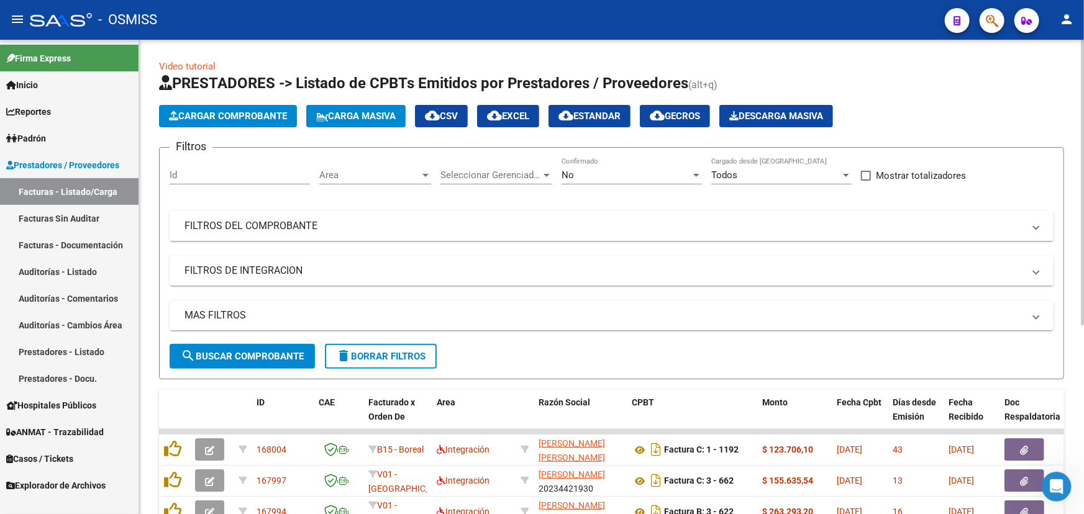
click at [205, 112] on span "Cargar Comprobante" at bounding box center [228, 116] width 118 height 11
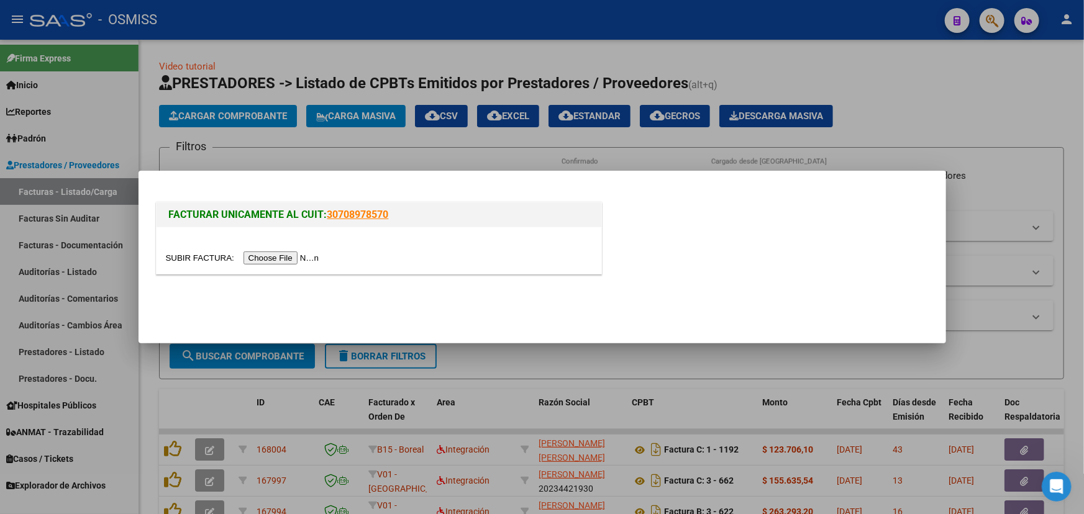
click at [179, 256] on input "file" at bounding box center [244, 257] width 157 height 13
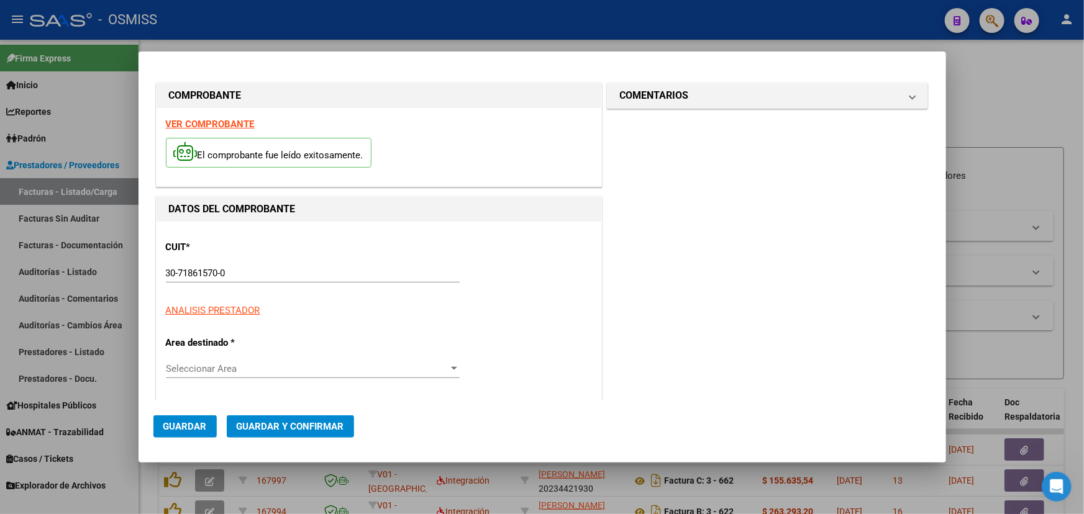
type input "[DATE]"
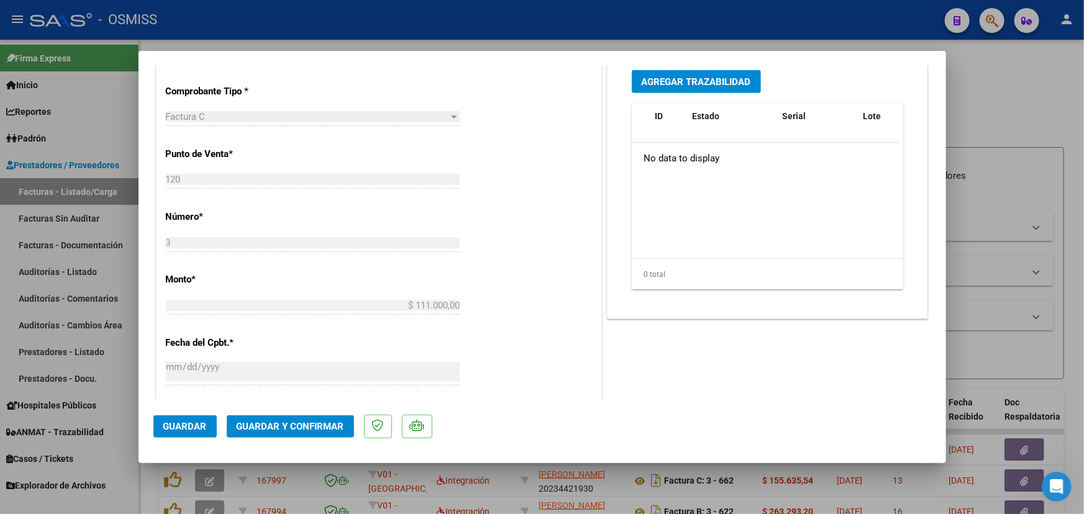
scroll to position [395, 0]
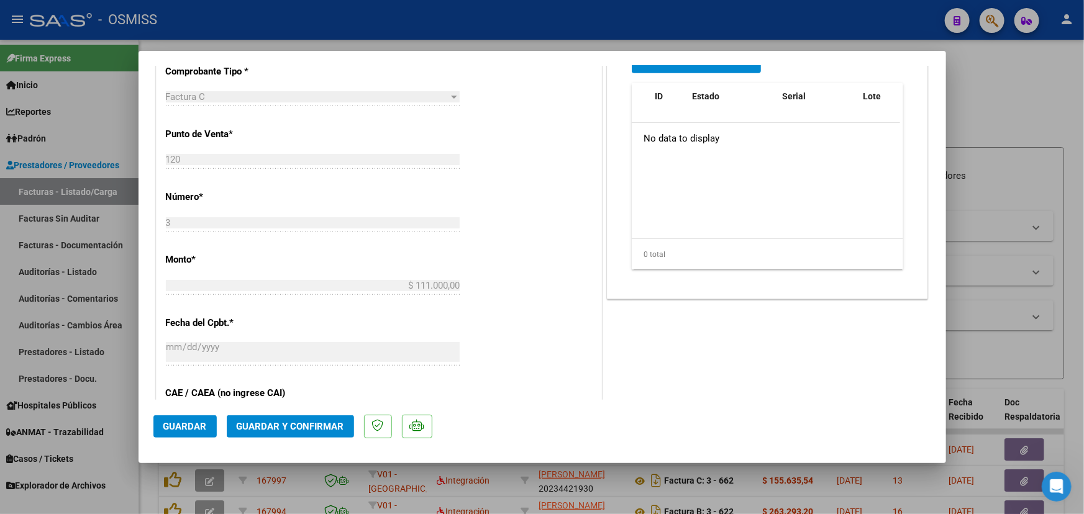
click at [250, 425] on span "Guardar y Confirmar" at bounding box center [290, 426] width 107 height 11
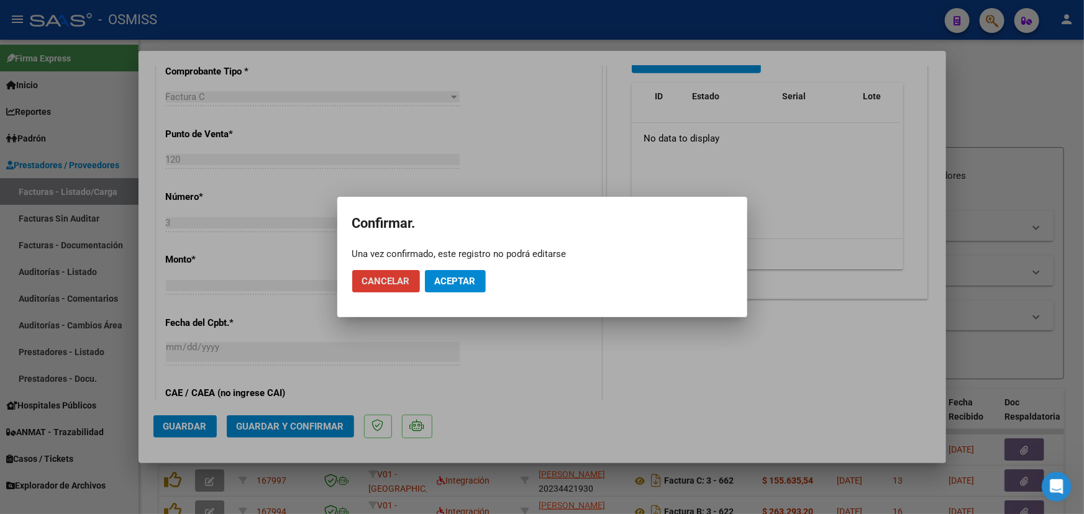
click at [459, 287] on button "Aceptar" at bounding box center [455, 281] width 61 height 22
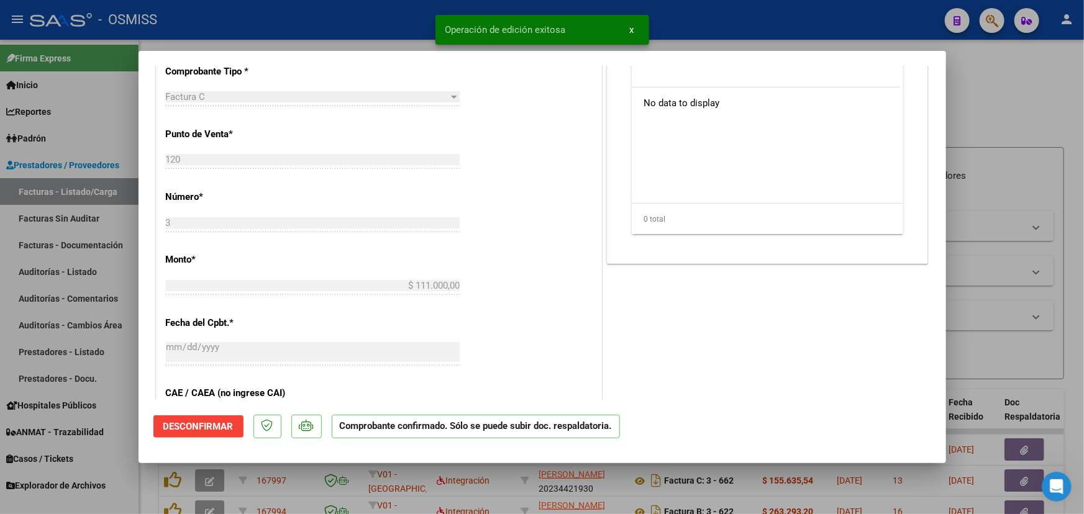
click at [976, 101] on div at bounding box center [542, 257] width 1084 height 514
type input "$ 0,00"
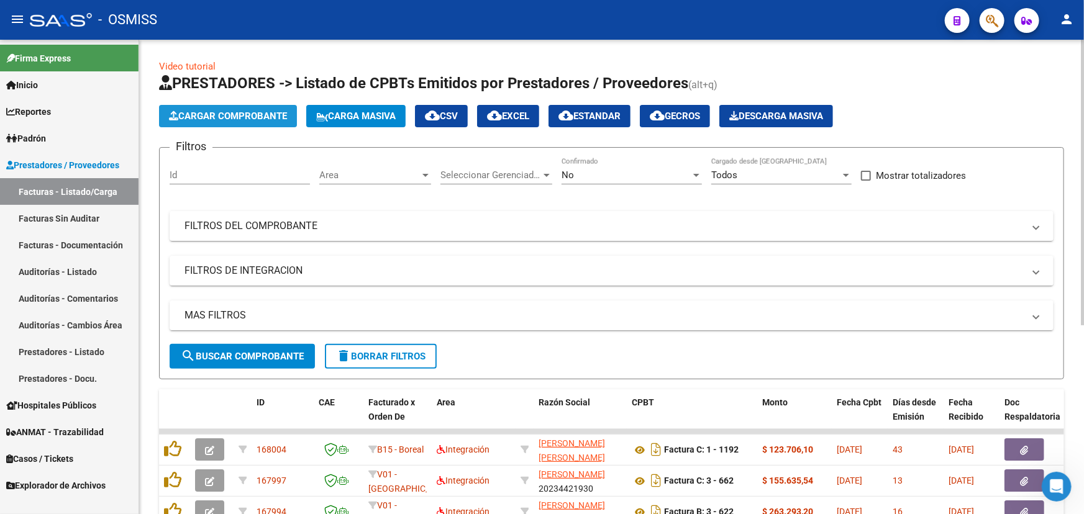
click at [213, 117] on span "Cargar Comprobante" at bounding box center [228, 116] width 118 height 11
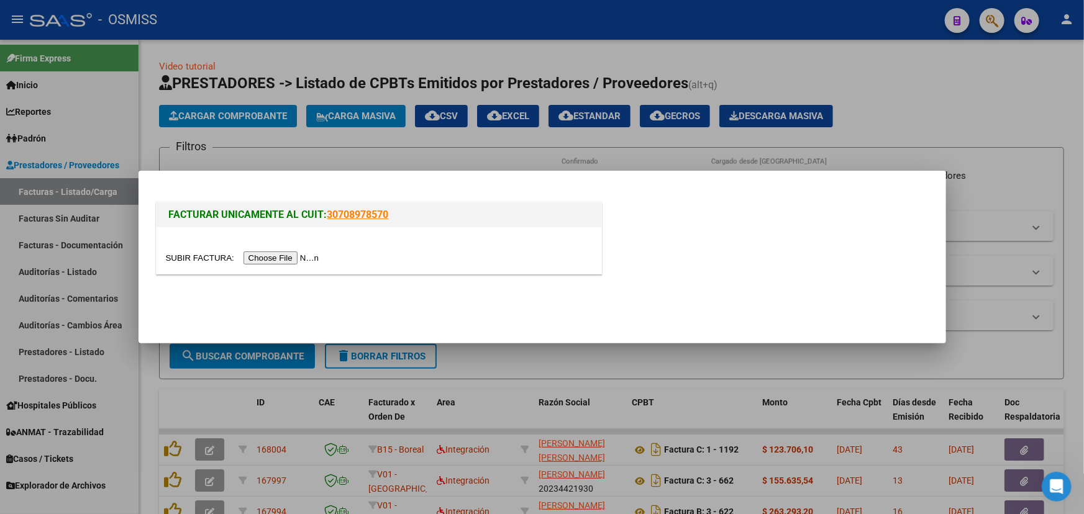
click at [198, 253] on input "file" at bounding box center [244, 257] width 157 height 13
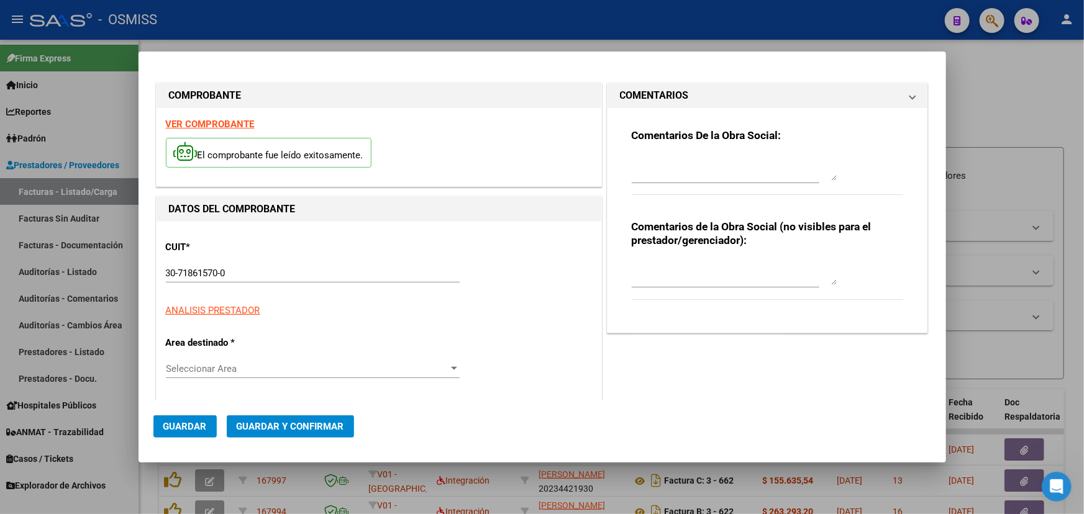
type input "[DATE]"
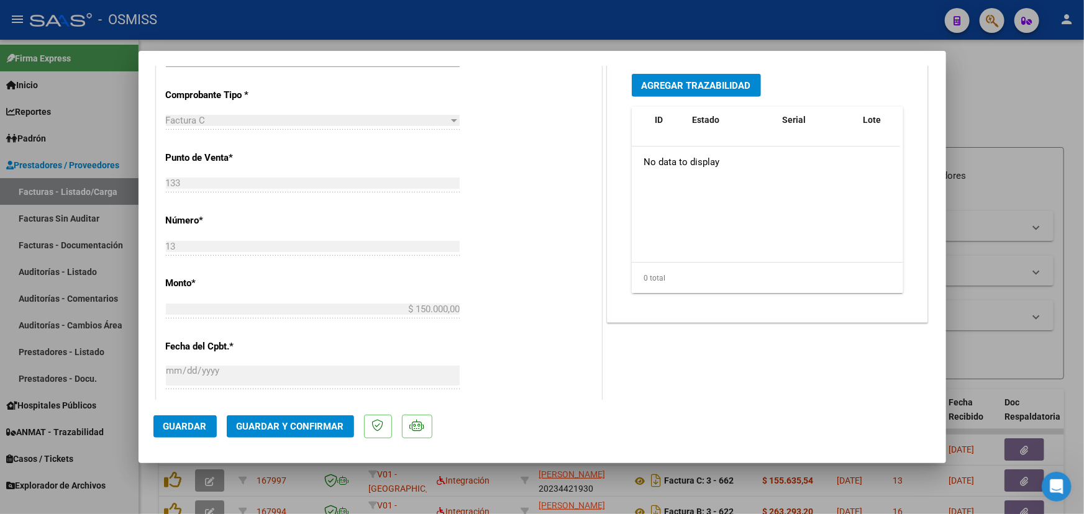
scroll to position [395, 0]
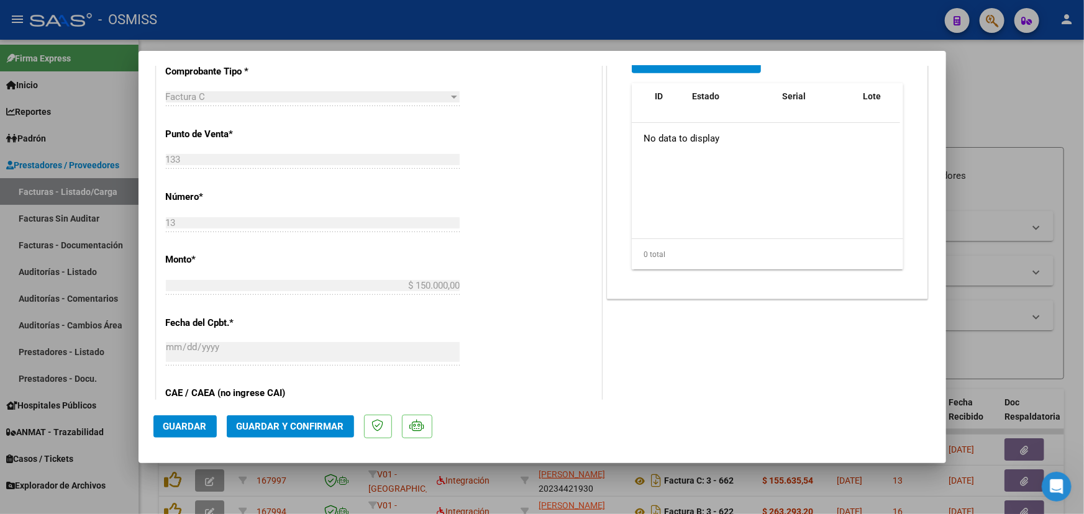
click at [271, 420] on button "Guardar y Confirmar" at bounding box center [290, 426] width 127 height 22
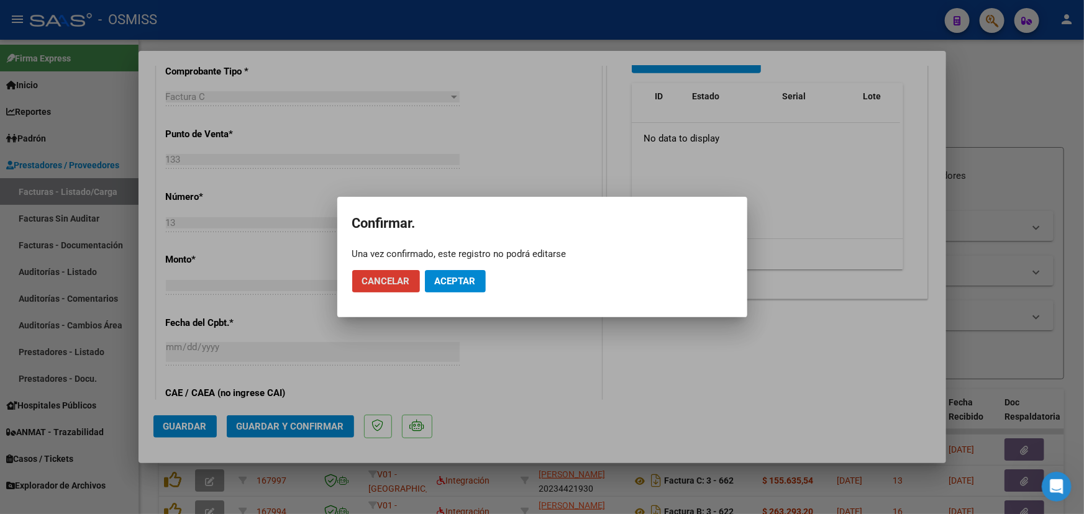
click at [459, 276] on span "Aceptar" at bounding box center [455, 281] width 41 height 11
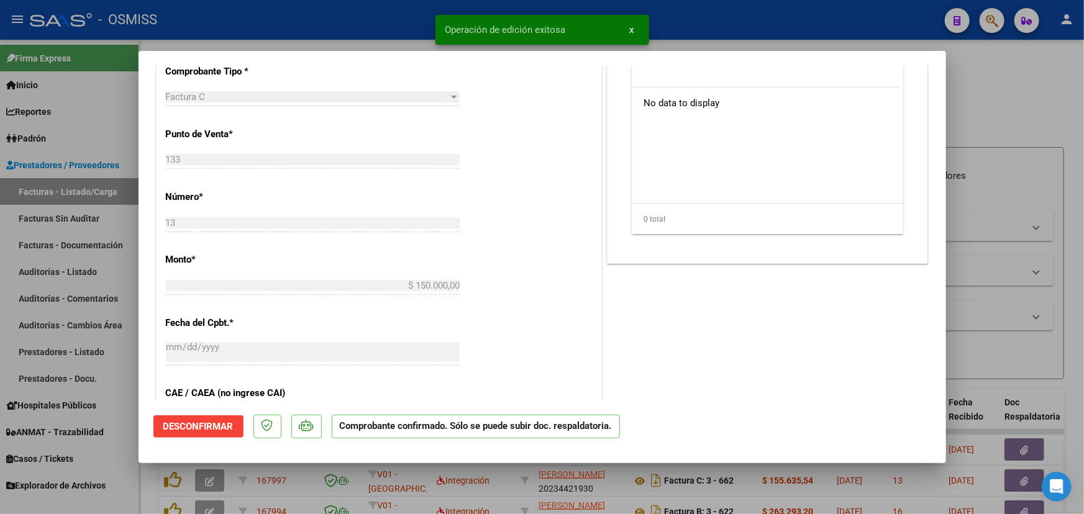
click at [1018, 111] on div at bounding box center [542, 257] width 1084 height 514
type input "$ 0,00"
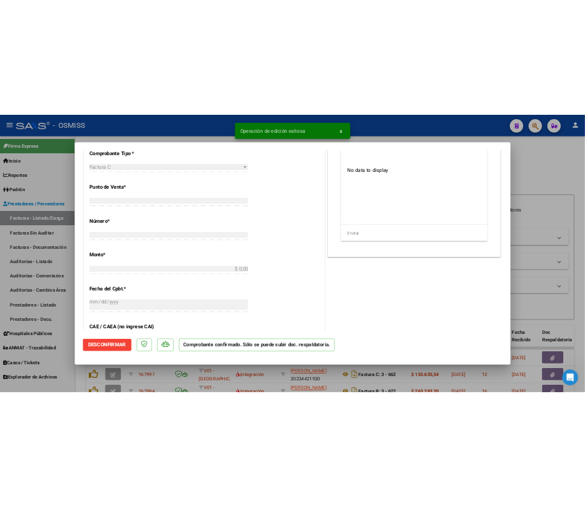
scroll to position [0, 0]
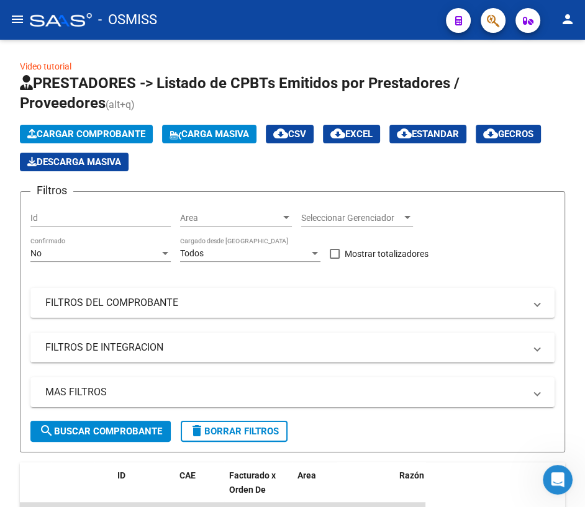
click at [13, 18] on mat-icon "menu" at bounding box center [17, 19] width 15 height 15
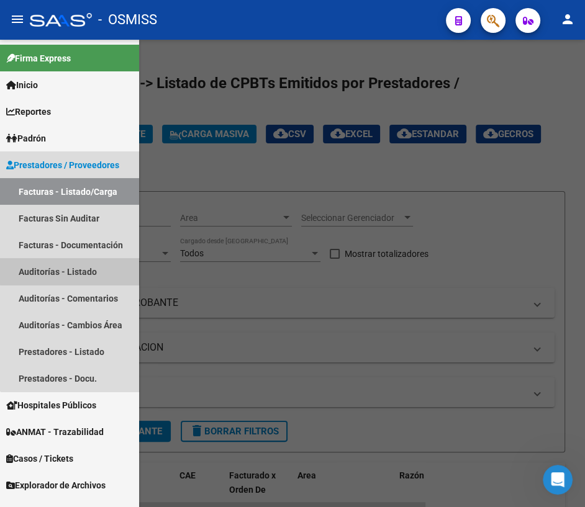
click at [78, 271] on link "Auditorías - Listado" at bounding box center [69, 271] width 139 height 27
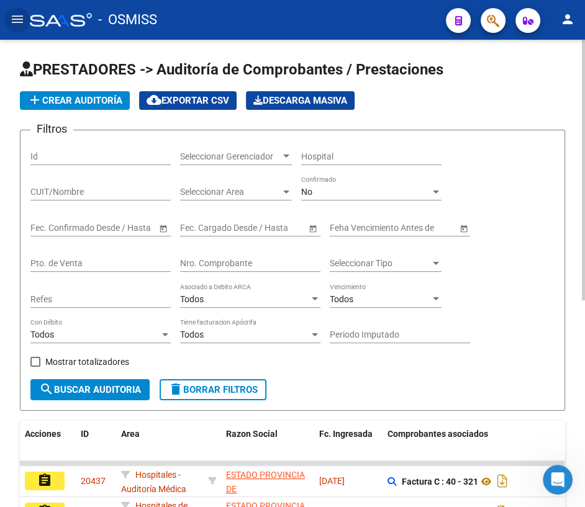
click at [248, 259] on input "Nro. Comprobante" at bounding box center [250, 263] width 140 height 11
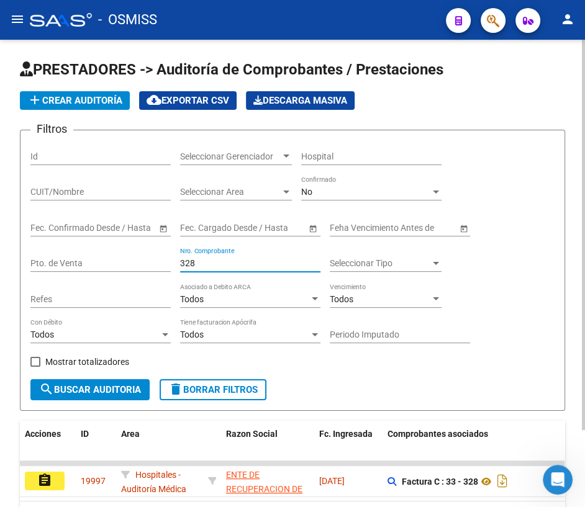
scroll to position [91, 0]
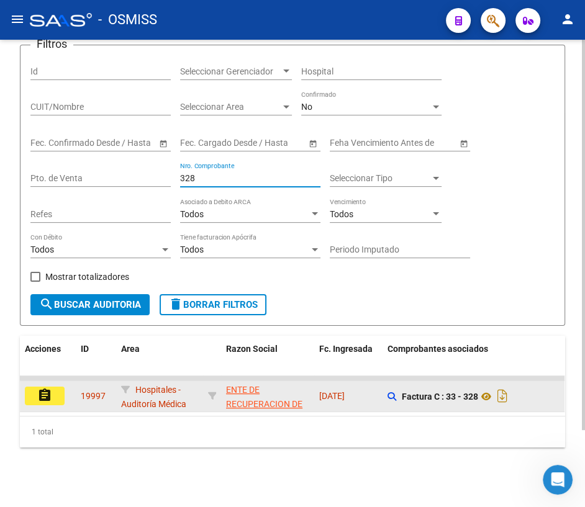
type input "328"
click at [50, 391] on mat-icon "assignment" at bounding box center [44, 395] width 15 height 15
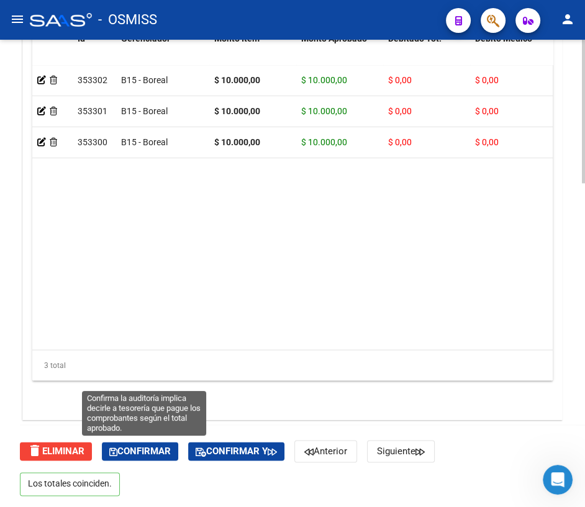
click at [147, 453] on span "Confirmar" at bounding box center [139, 451] width 61 height 11
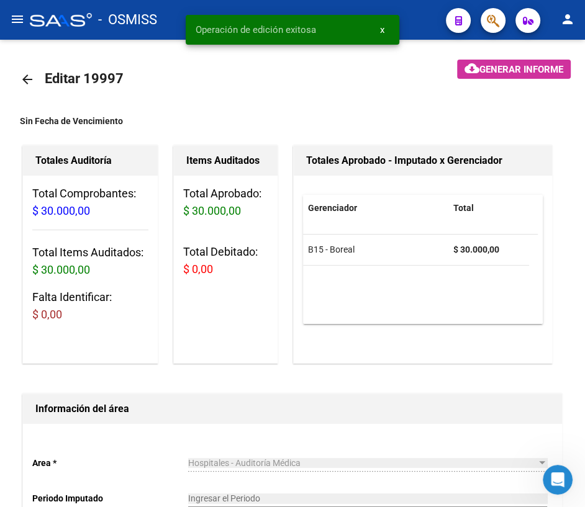
click at [31, 78] on mat-icon "arrow_back" at bounding box center [27, 79] width 15 height 15
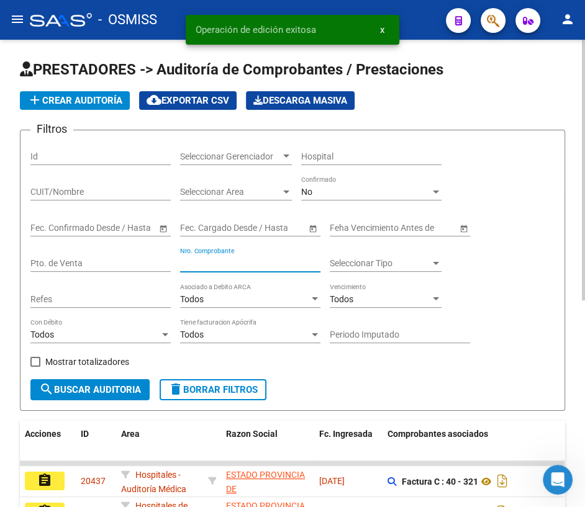
click at [242, 260] on input "Nro. Comprobante" at bounding box center [250, 263] width 140 height 11
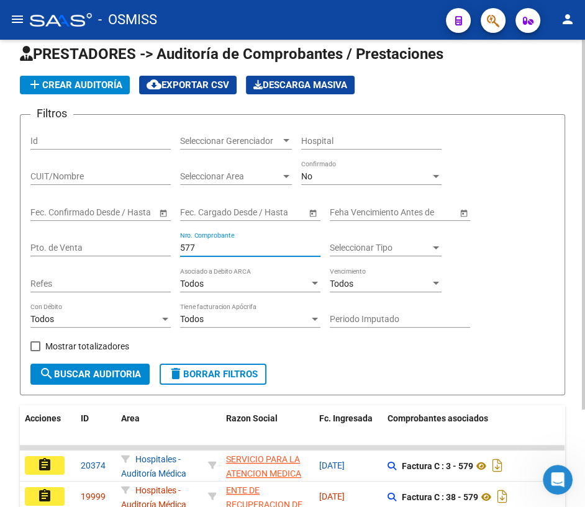
scroll to position [112, 0]
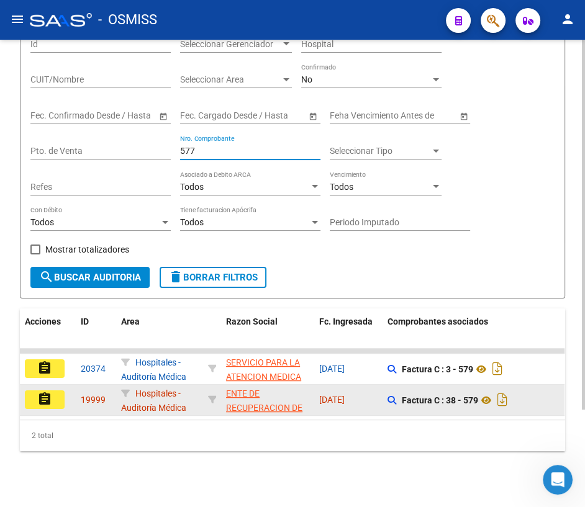
type input "577"
click at [40, 397] on mat-icon "assignment" at bounding box center [44, 399] width 15 height 15
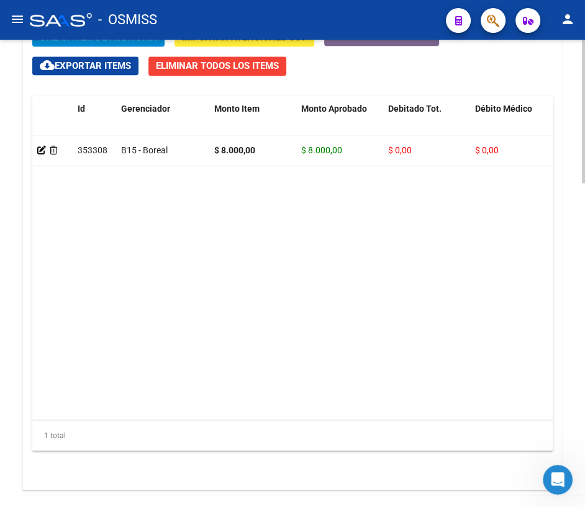
scroll to position [1058, 0]
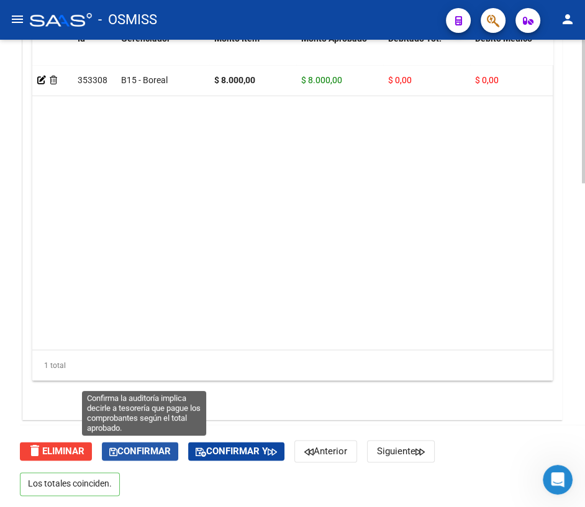
click at [134, 449] on span "Confirmar" at bounding box center [139, 451] width 61 height 11
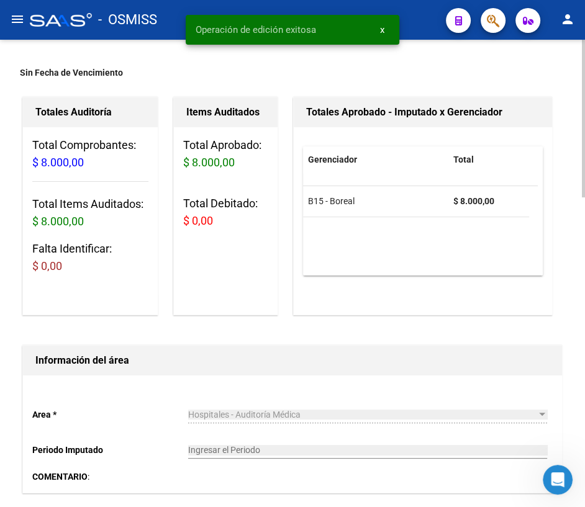
scroll to position [0, 0]
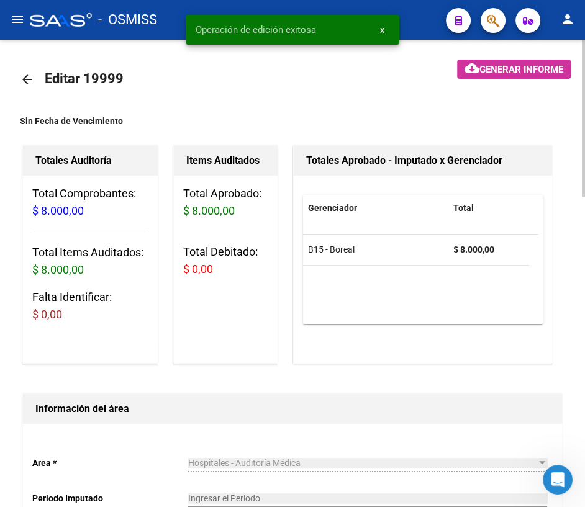
click at [27, 79] on mat-icon "arrow_back" at bounding box center [27, 79] width 15 height 15
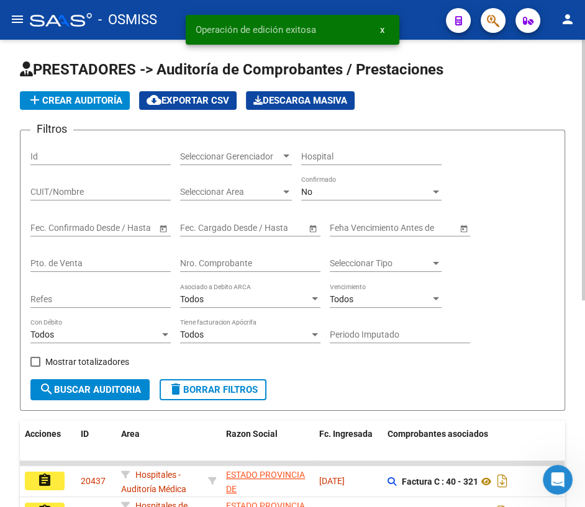
click at [281, 260] on input "Nro. Comprobante" at bounding box center [250, 263] width 140 height 11
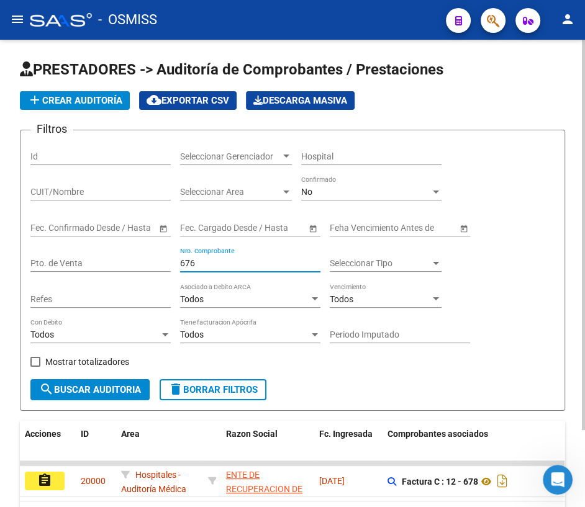
scroll to position [91, 0]
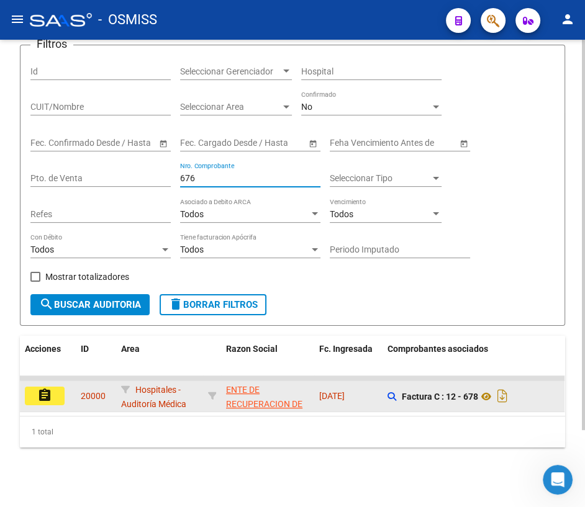
type input "676"
click at [42, 391] on mat-icon "assignment" at bounding box center [44, 395] width 15 height 15
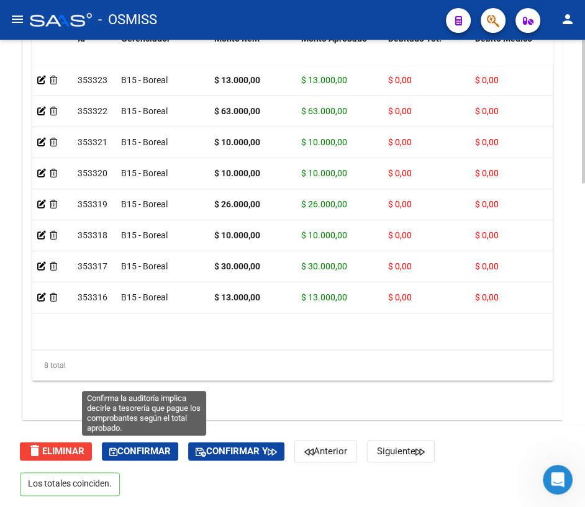
click at [152, 450] on span "Confirmar" at bounding box center [139, 451] width 61 height 11
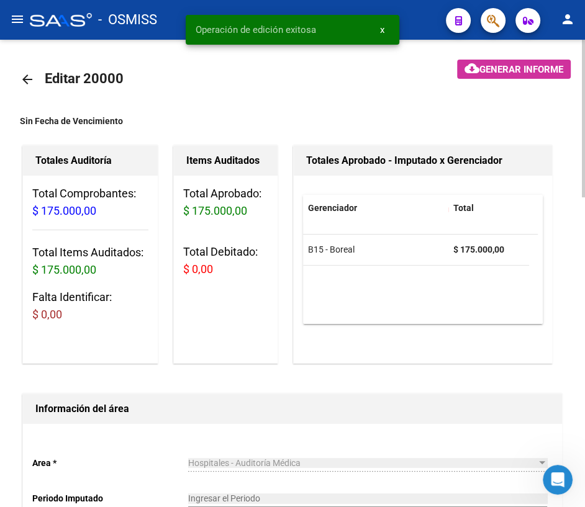
click at [31, 78] on mat-icon "arrow_back" at bounding box center [27, 79] width 15 height 15
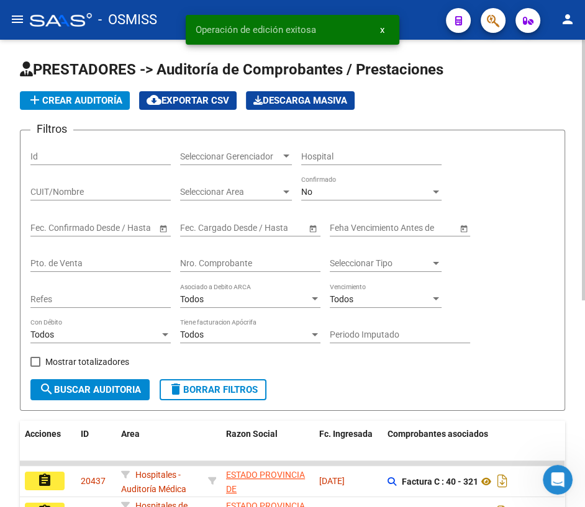
click at [231, 263] on input "Nro. Comprobante" at bounding box center [250, 263] width 140 height 11
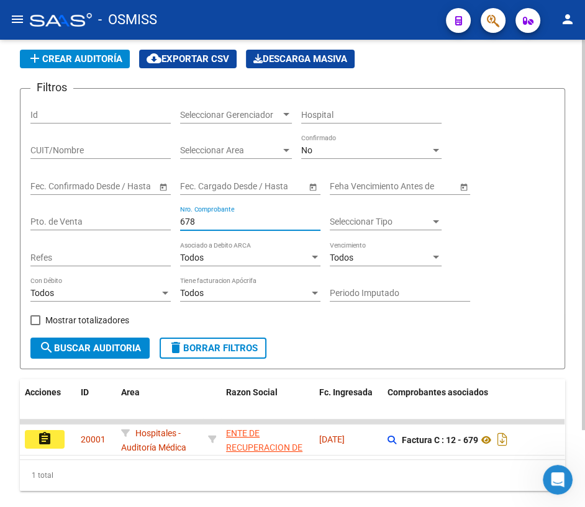
scroll to position [91, 0]
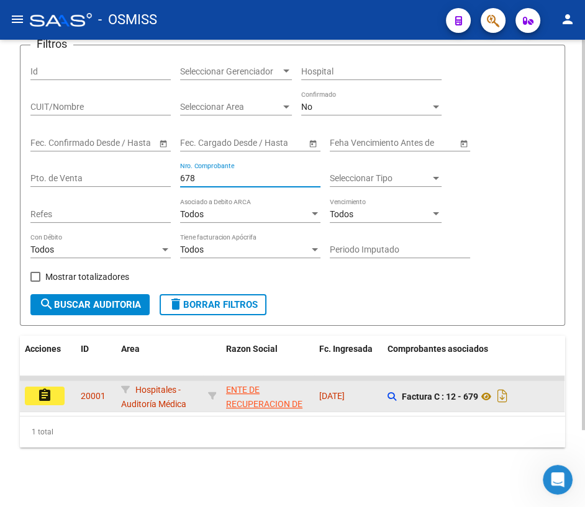
type input "678"
click at [47, 388] on mat-icon "assignment" at bounding box center [44, 395] width 15 height 15
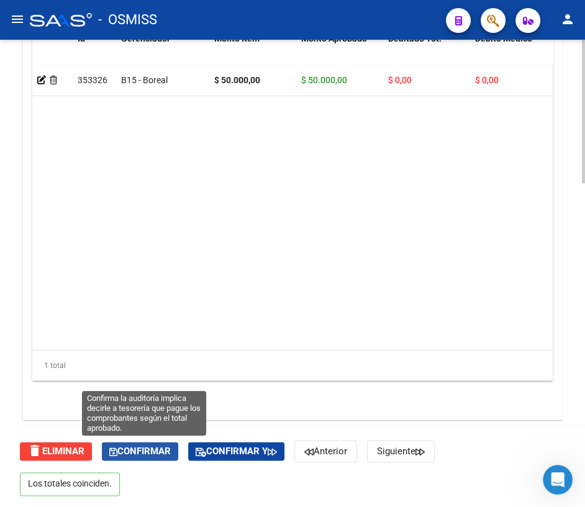
click at [140, 447] on span "Confirmar" at bounding box center [139, 451] width 61 height 11
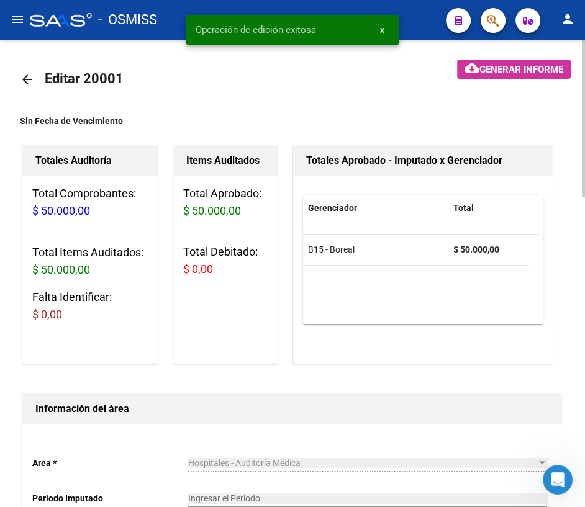
click at [27, 78] on mat-icon "arrow_back" at bounding box center [27, 79] width 15 height 15
